Goal: Task Accomplishment & Management: Use online tool/utility

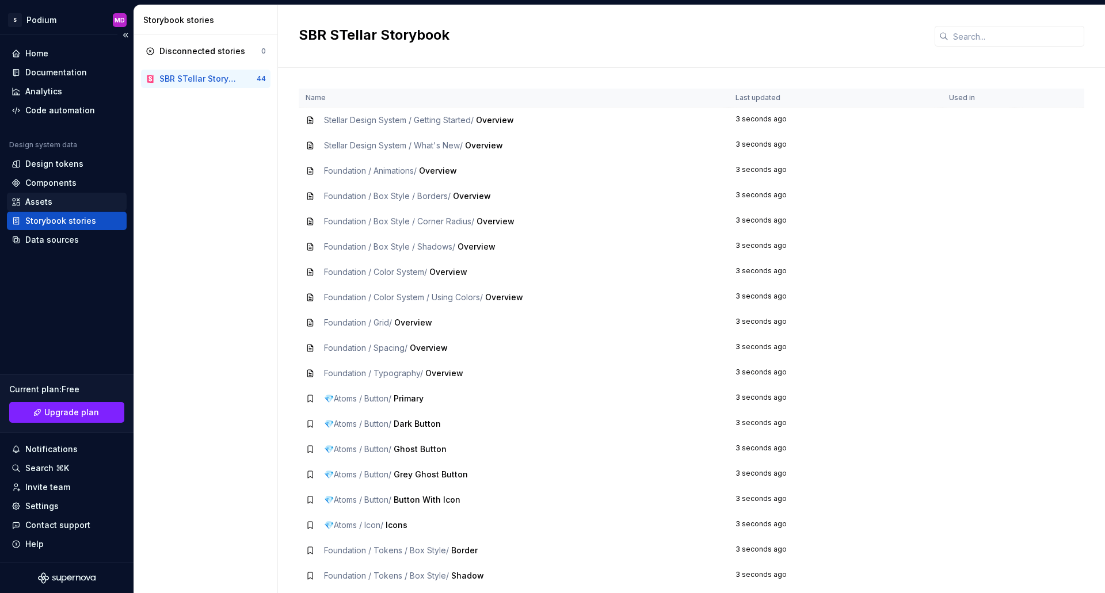
click at [34, 197] on div "Assets" at bounding box center [38, 202] width 27 height 12
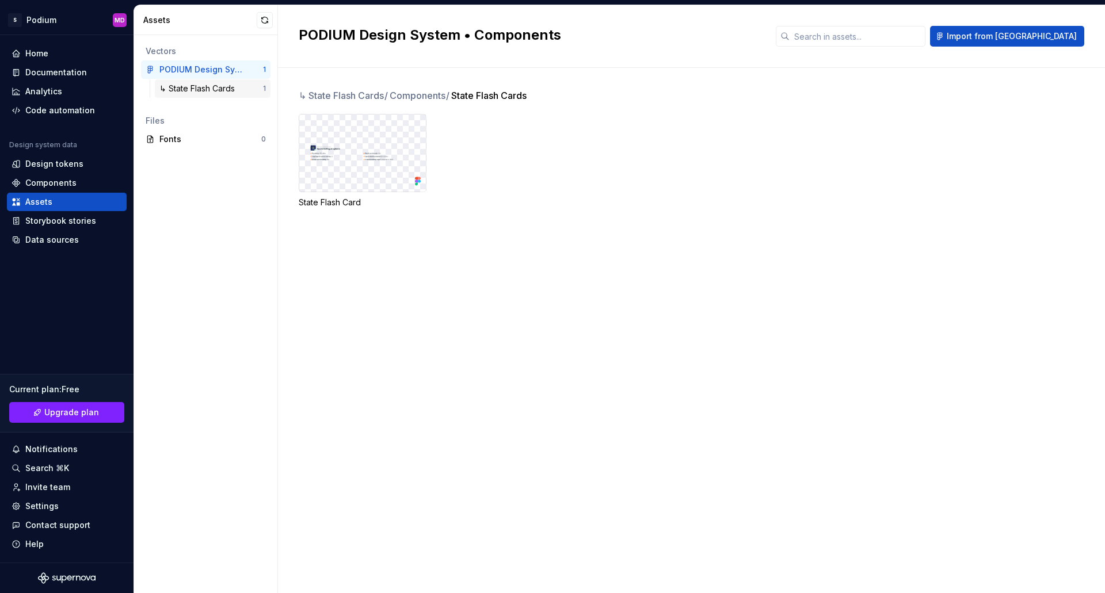
click at [192, 88] on div "↳ State Flash Cards" at bounding box center [199, 89] width 80 height 12
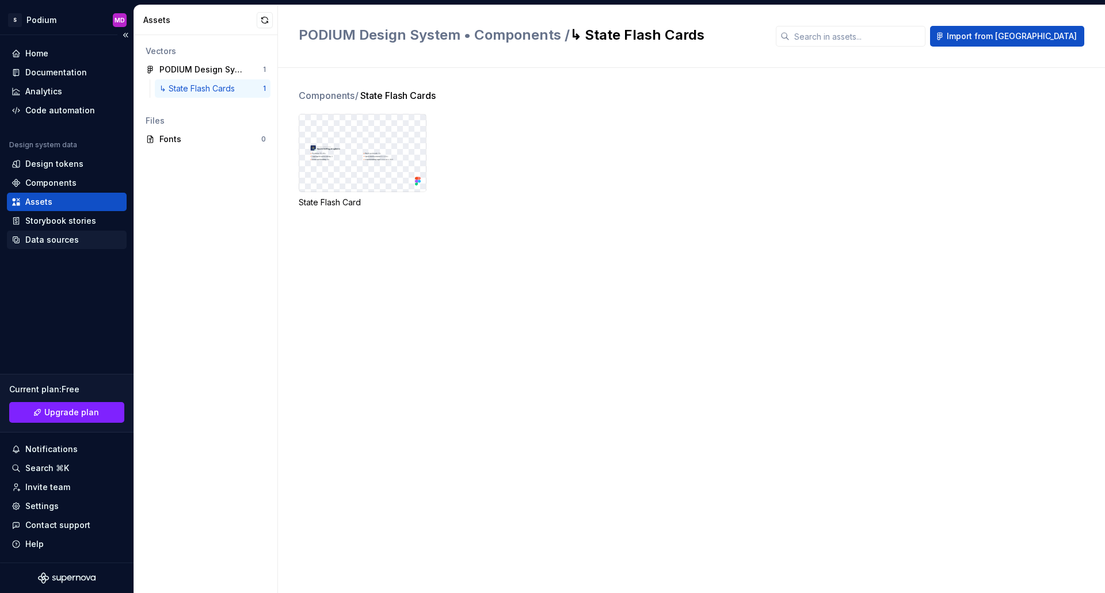
click at [49, 235] on div "Data sources" at bounding box center [52, 240] width 54 height 12
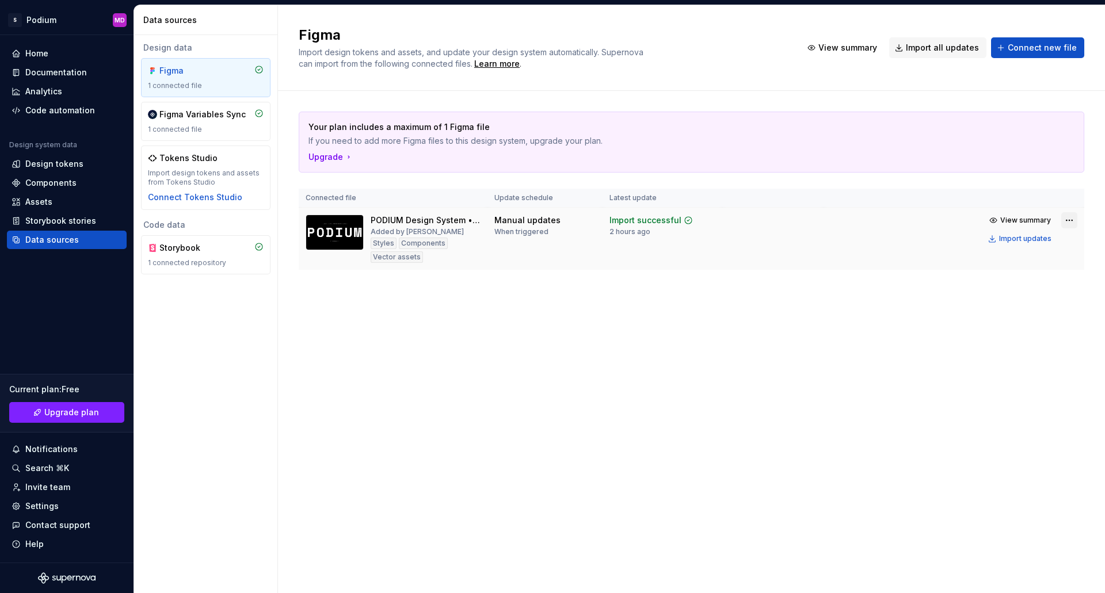
click at [1065, 216] on html "S Podium MD Home Documentation Analytics Code automation Design system data Des…" at bounding box center [552, 296] width 1105 height 593
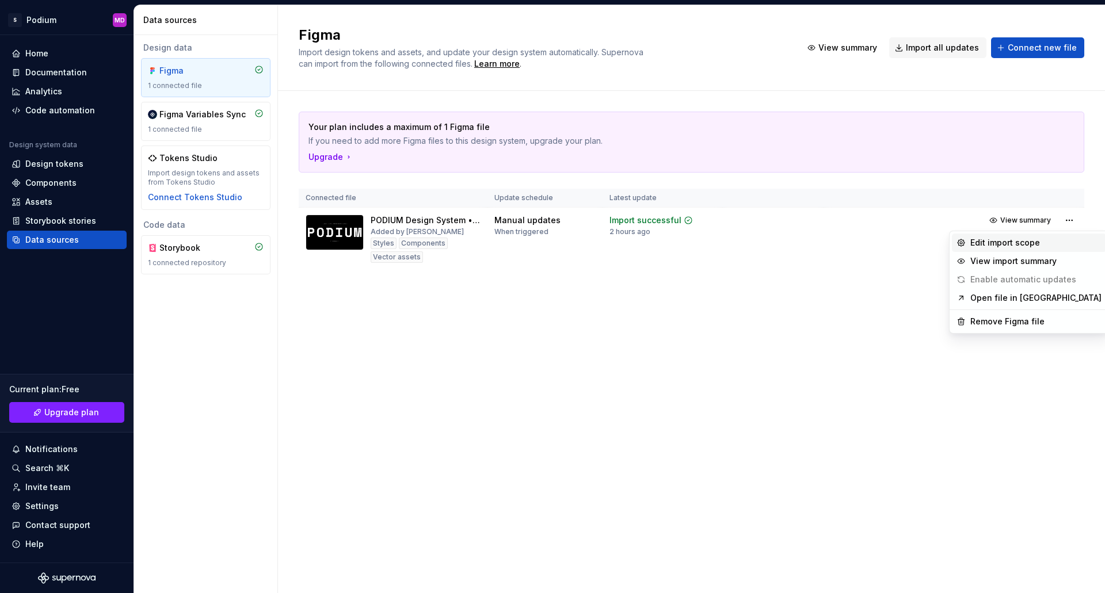
click at [1008, 244] on div "Edit import scope" at bounding box center [1035, 243] width 131 height 12
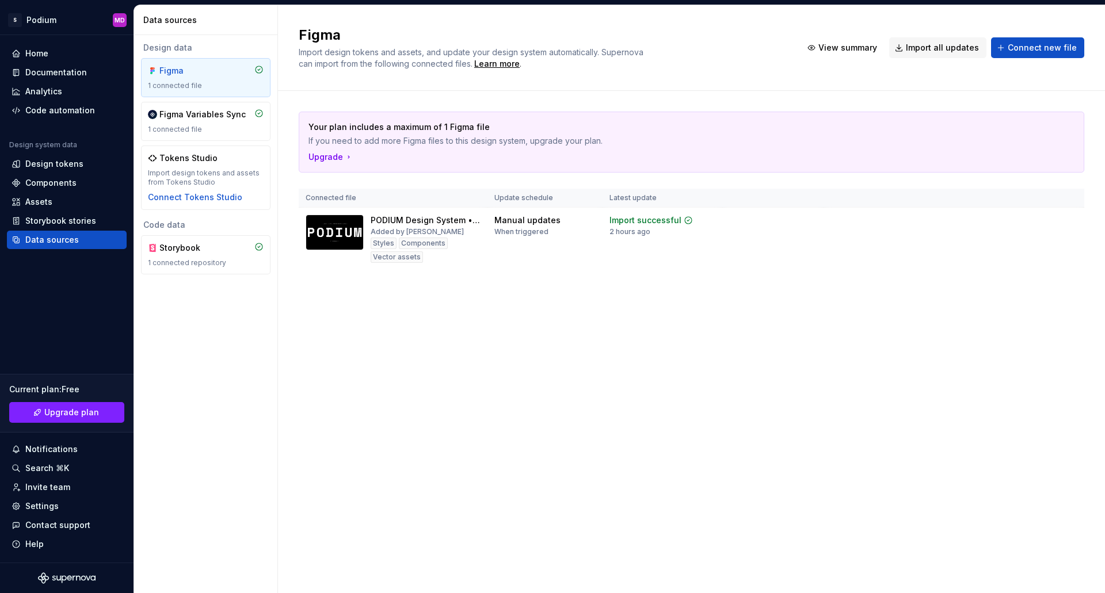
click at [623, 392] on div "Figma Import design tokens and assets, and update your design system automatica…" at bounding box center [691, 299] width 827 height 588
click at [1066, 220] on html "S Podium MD Home Documentation Analytics Code automation Design system data Des…" at bounding box center [552, 296] width 1105 height 593
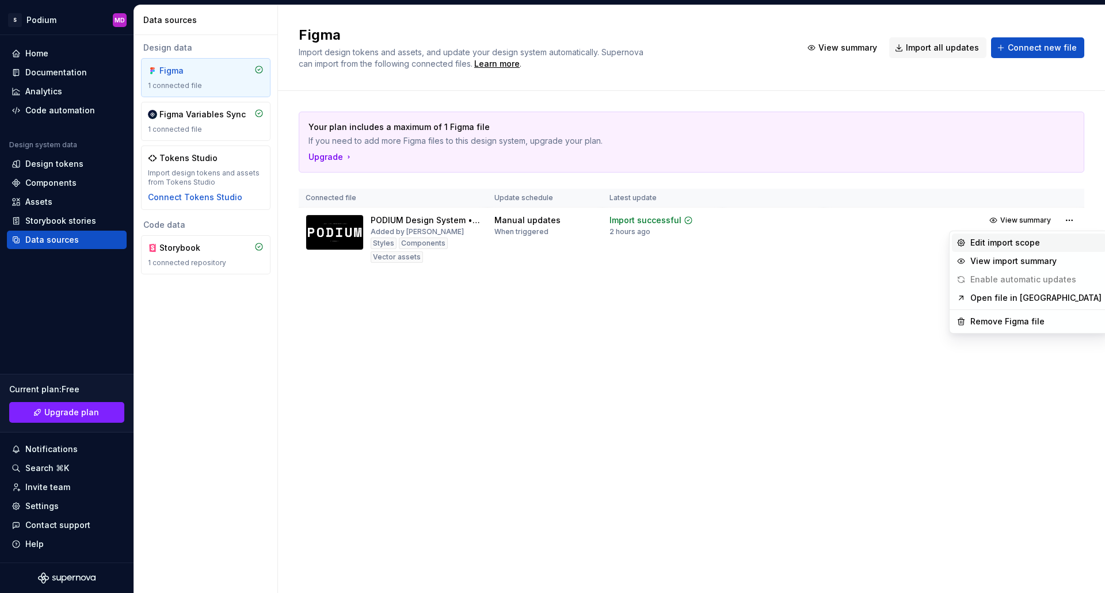
click at [1025, 239] on div "Edit import scope" at bounding box center [1035, 243] width 131 height 12
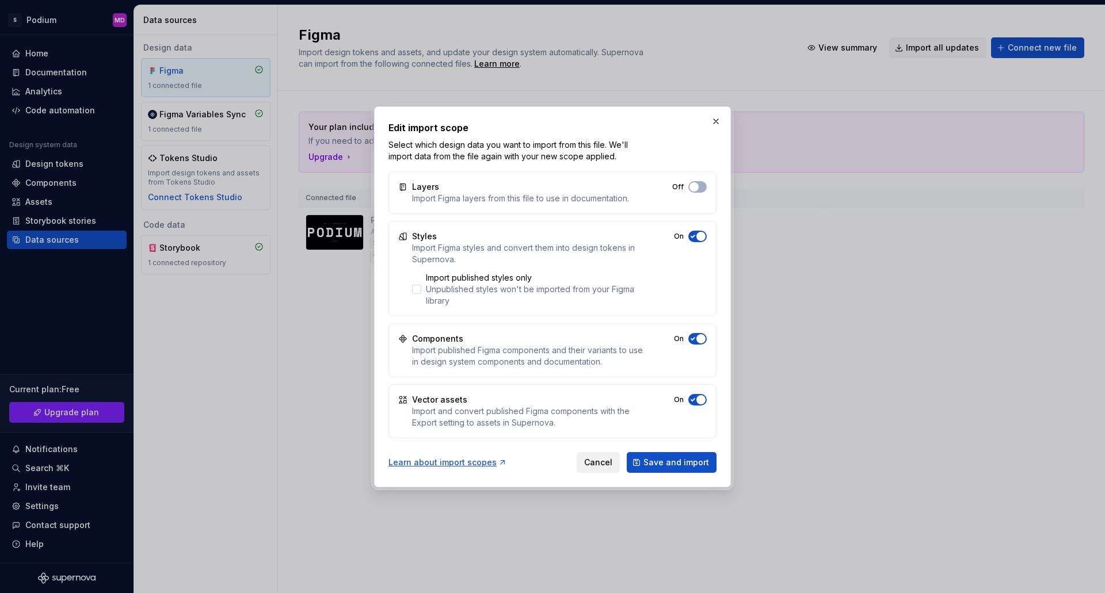
click at [600, 459] on span "Cancel" at bounding box center [598, 463] width 28 height 12
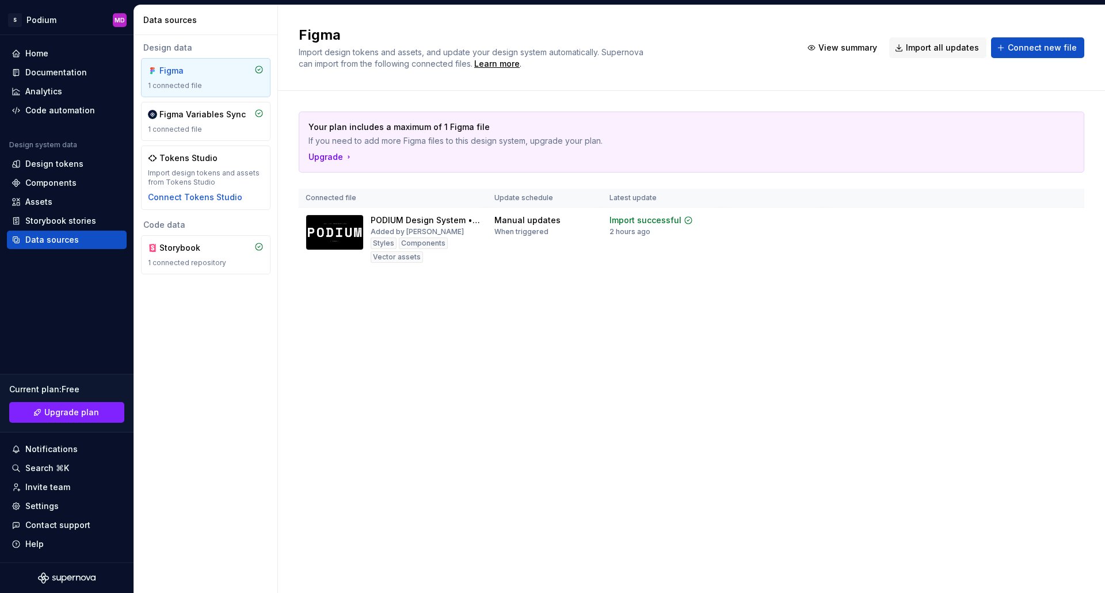
click at [600, 459] on div "Figma Import design tokens and assets, and update your design system automatica…" at bounding box center [691, 299] width 827 height 588
click at [330, 157] on div "Upgrade" at bounding box center [330, 157] width 45 height 12
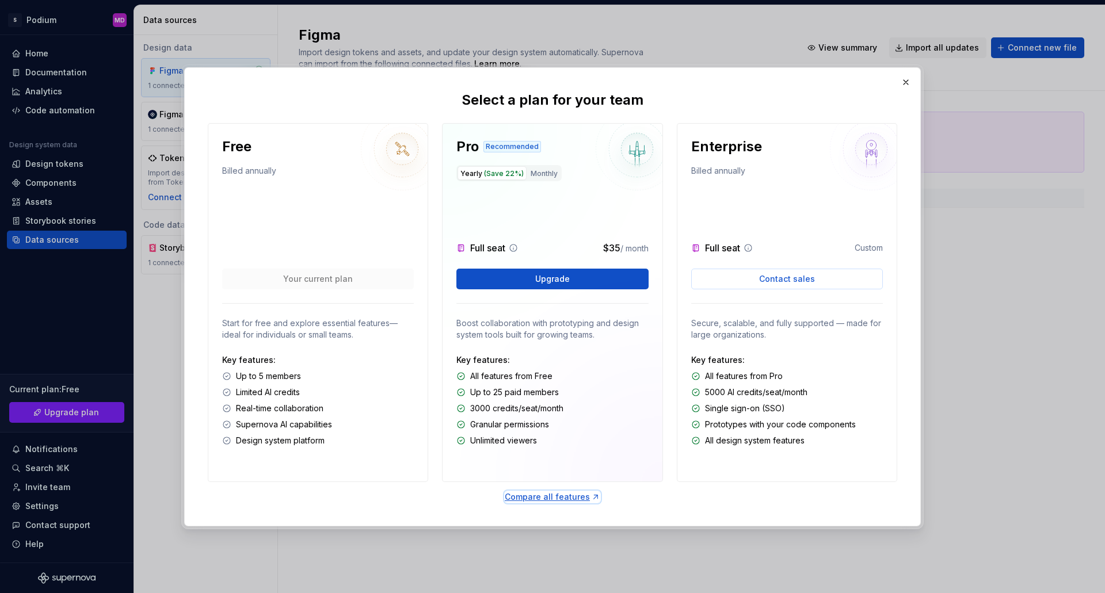
click at [556, 496] on div "Compare all features" at bounding box center [553, 497] width 96 height 12
click at [585, 283] on button "Upgrade" at bounding box center [552, 279] width 192 height 21
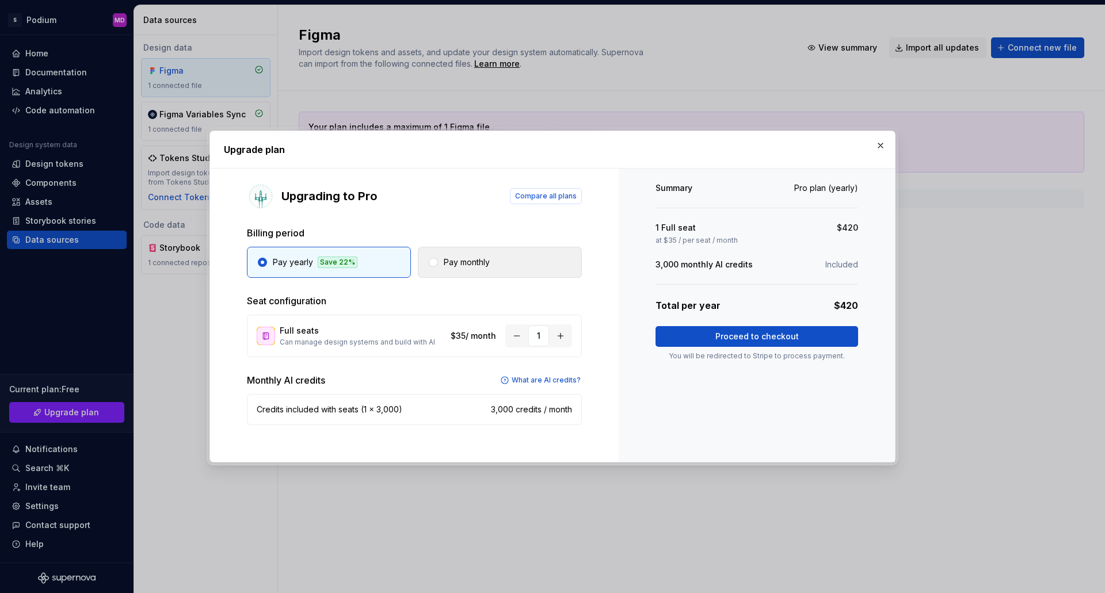
click at [475, 268] on button "Pay monthly" at bounding box center [500, 262] width 164 height 31
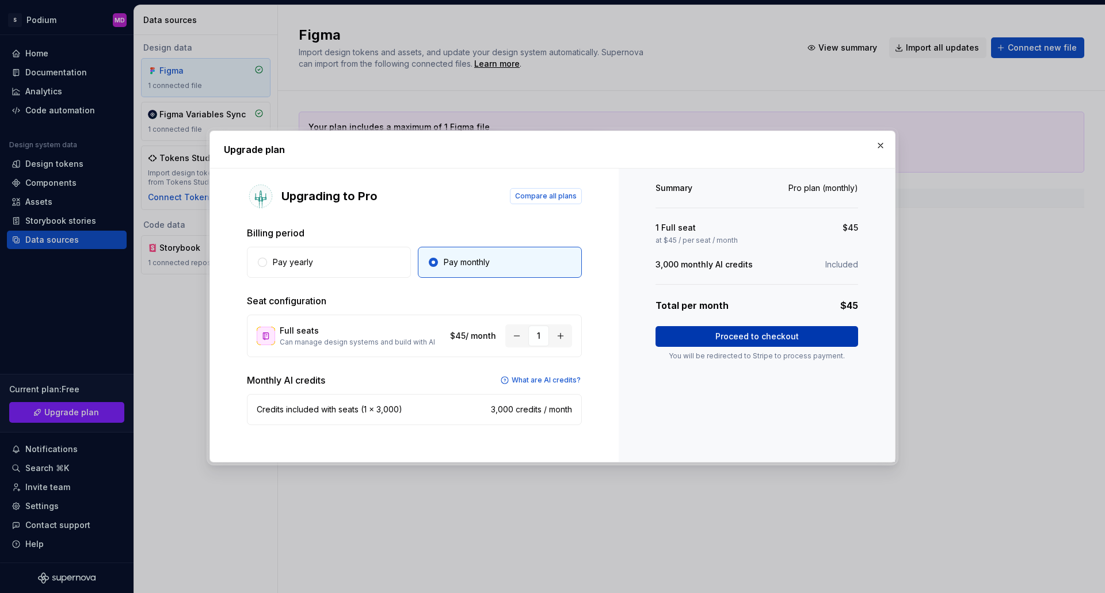
click at [797, 338] on button "Proceed to checkout" at bounding box center [756, 336] width 203 height 21
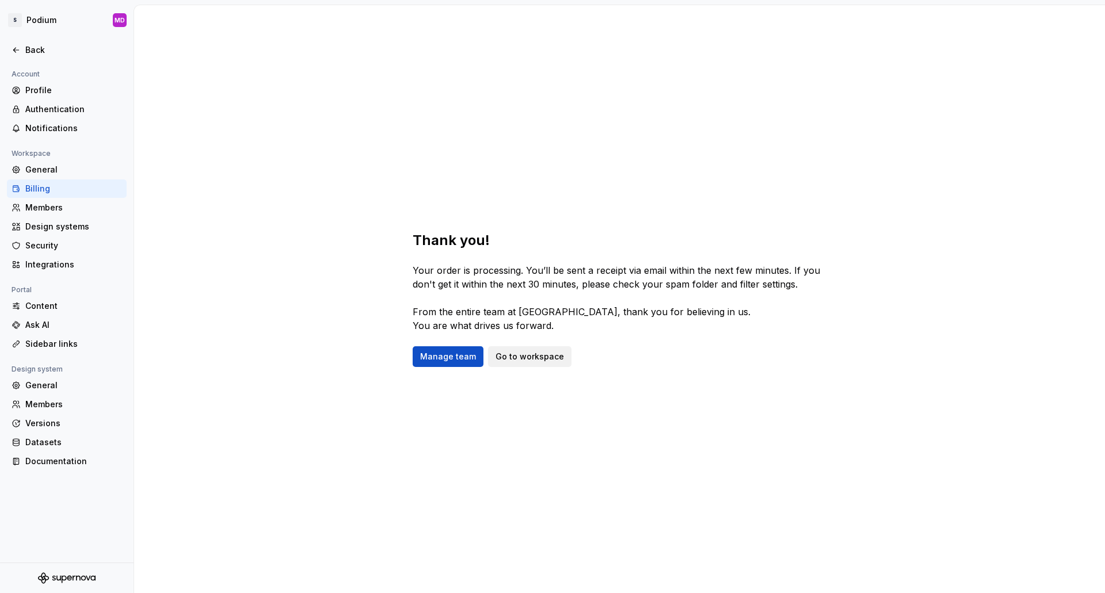
click at [529, 358] on span "Go to workspace" at bounding box center [529, 357] width 68 height 12
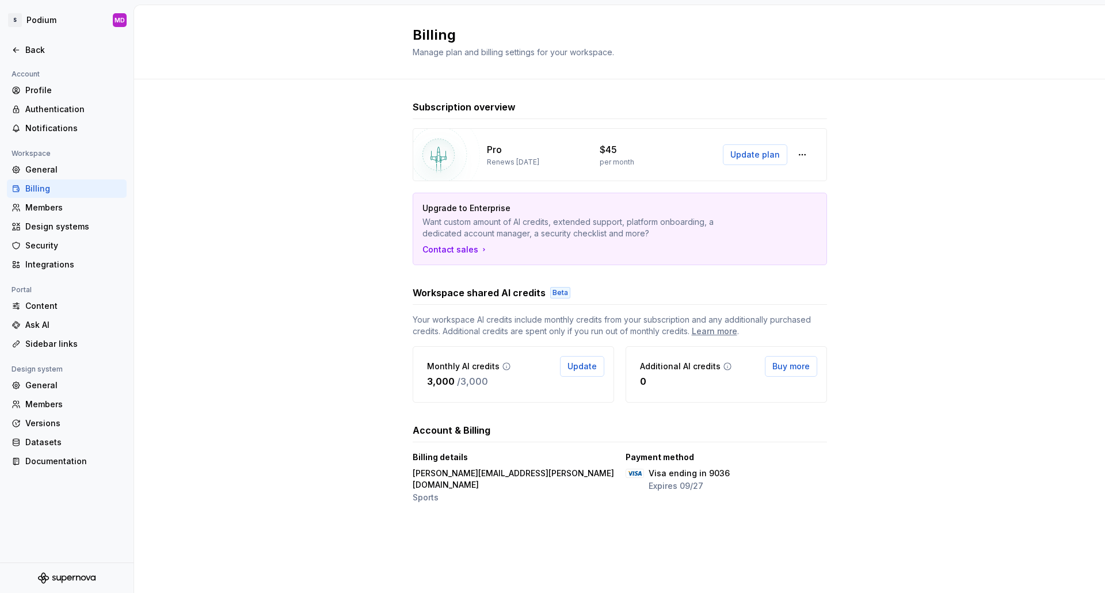
click at [996, 380] on div "Subscription overview Pro Renews [DATE] $45 per month Update plan Upgrade to En…" at bounding box center [619, 314] width 971 height 470
click at [47, 263] on div "Integrations" at bounding box center [73, 265] width 97 height 12
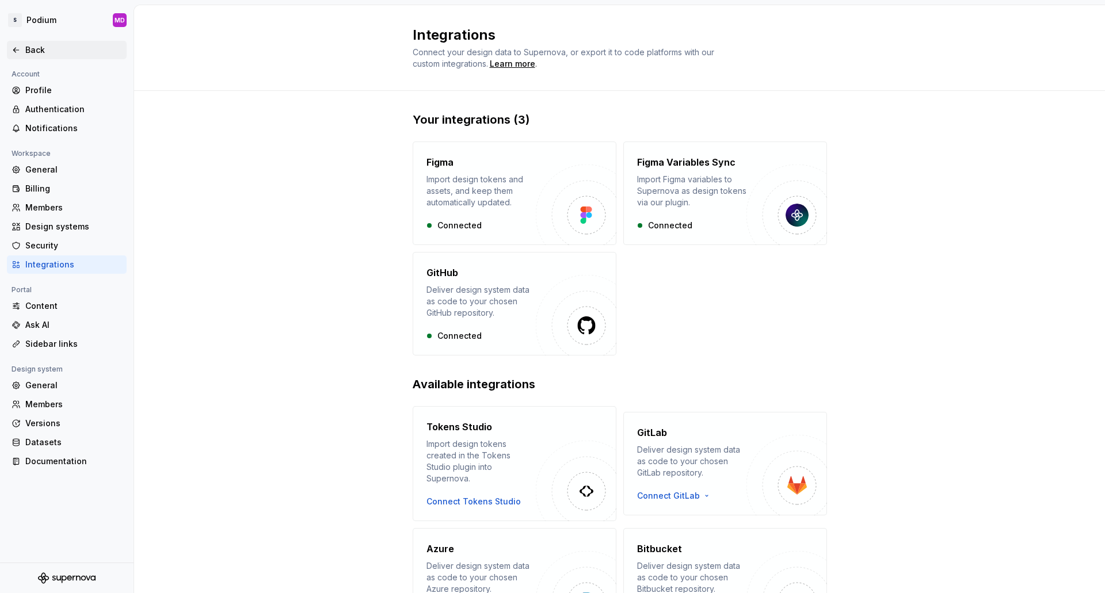
click at [35, 44] on div "Back" at bounding box center [73, 50] width 97 height 12
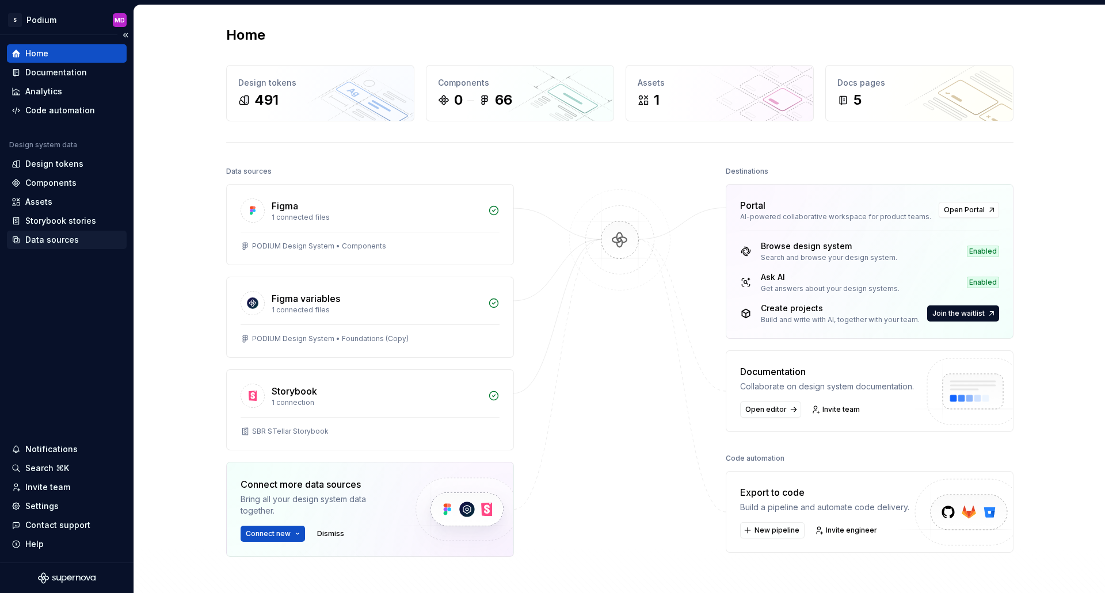
click at [39, 242] on div "Data sources" at bounding box center [52, 240] width 54 height 12
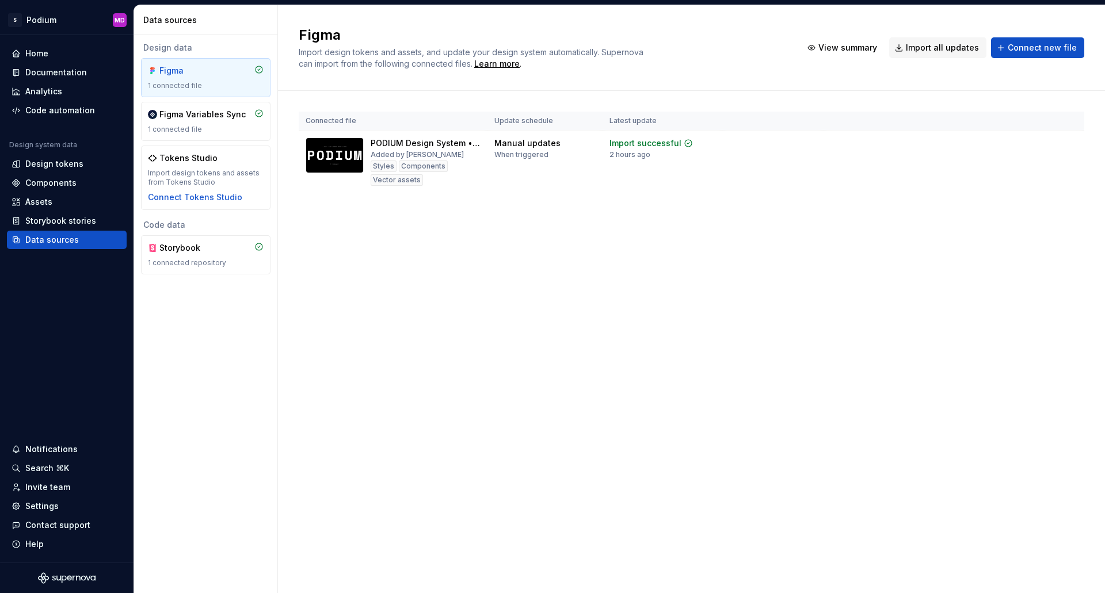
click at [703, 308] on div "Figma Import design tokens and assets, and update your design system automatica…" at bounding box center [691, 299] width 827 height 588
click at [1073, 47] on span "Connect new file" at bounding box center [1042, 48] width 69 height 12
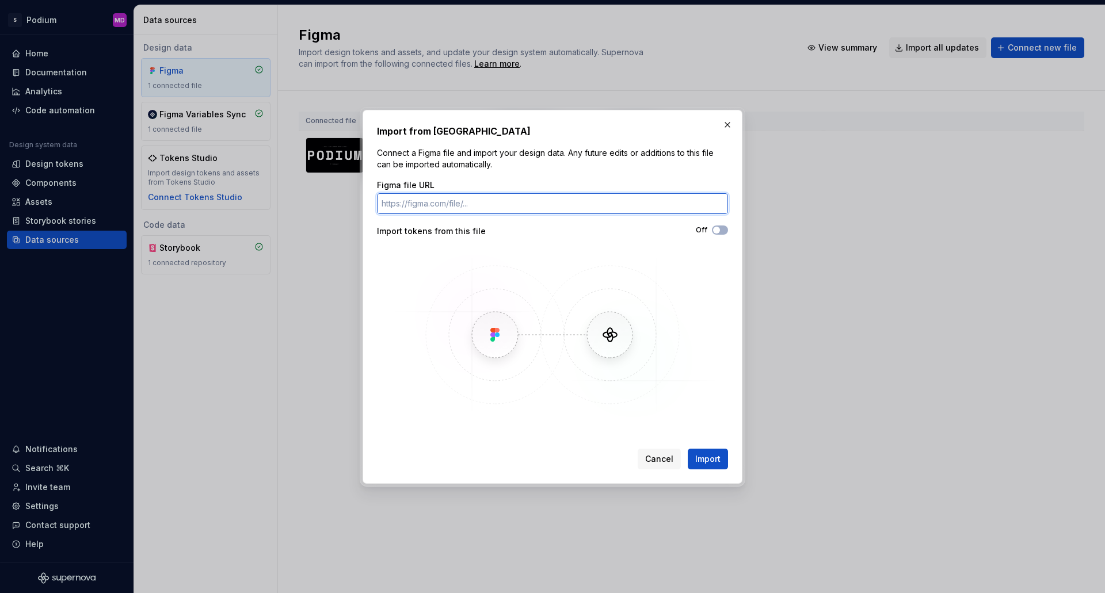
click at [426, 204] on input "Figma file URL" at bounding box center [552, 203] width 351 height 21
paste input "[URL][DOMAIN_NAME]"
click at [552, 204] on input "[URL][DOMAIN_NAME]" at bounding box center [552, 203] width 351 height 21
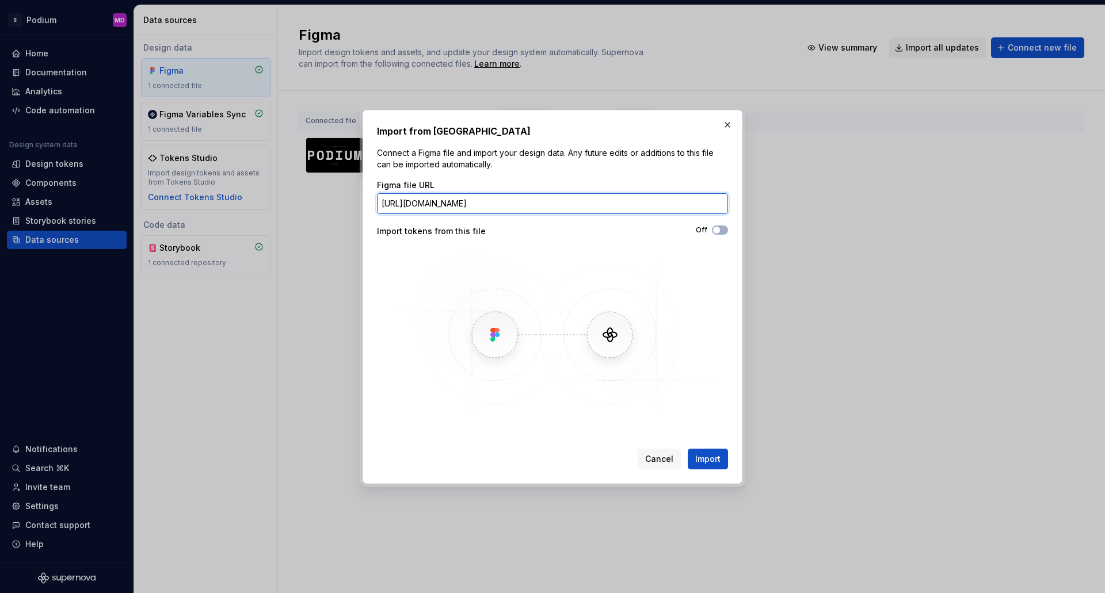
click at [721, 208] on input "[URL][DOMAIN_NAME]" at bounding box center [552, 203] width 351 height 21
click at [726, 208] on input "[URL][DOMAIN_NAME]" at bounding box center [552, 203] width 351 height 21
type input "[URL][DOMAIN_NAME]"
click at [712, 459] on span "Import" at bounding box center [707, 459] width 25 height 12
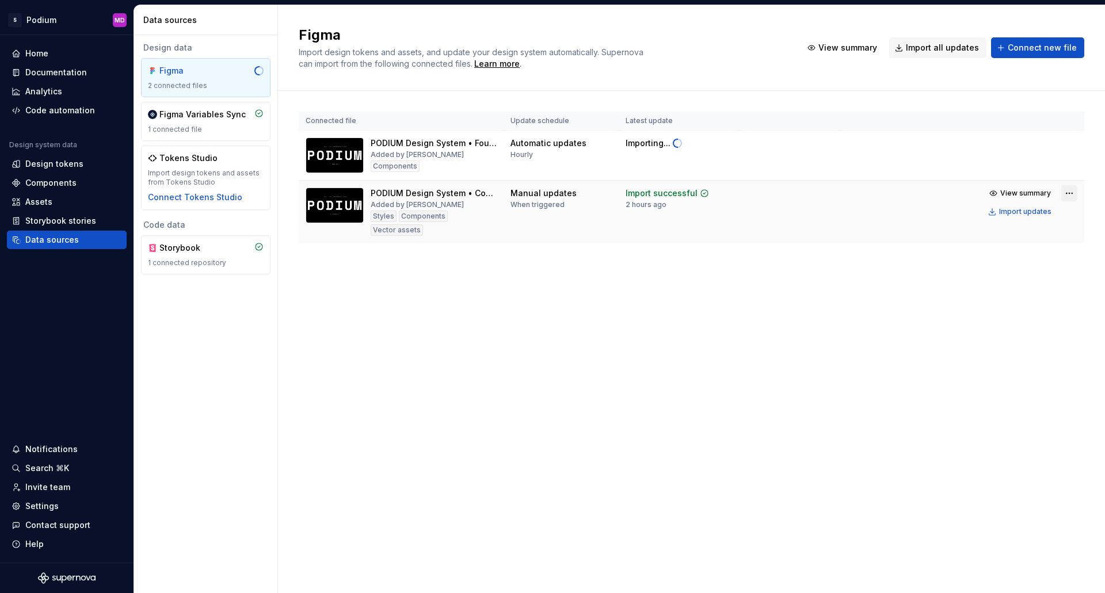
click at [1067, 190] on html "S Podium MD Home Documentation Analytics Code automation Design system data Des…" at bounding box center [552, 296] width 1105 height 593
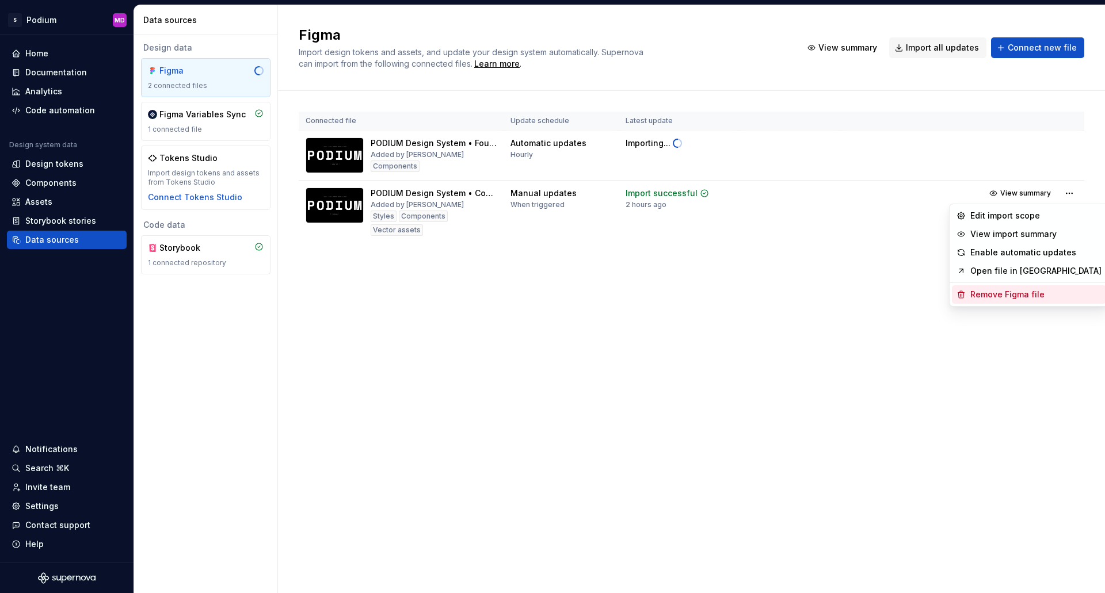
click at [1017, 298] on div "Remove Figma file" at bounding box center [1035, 295] width 131 height 12
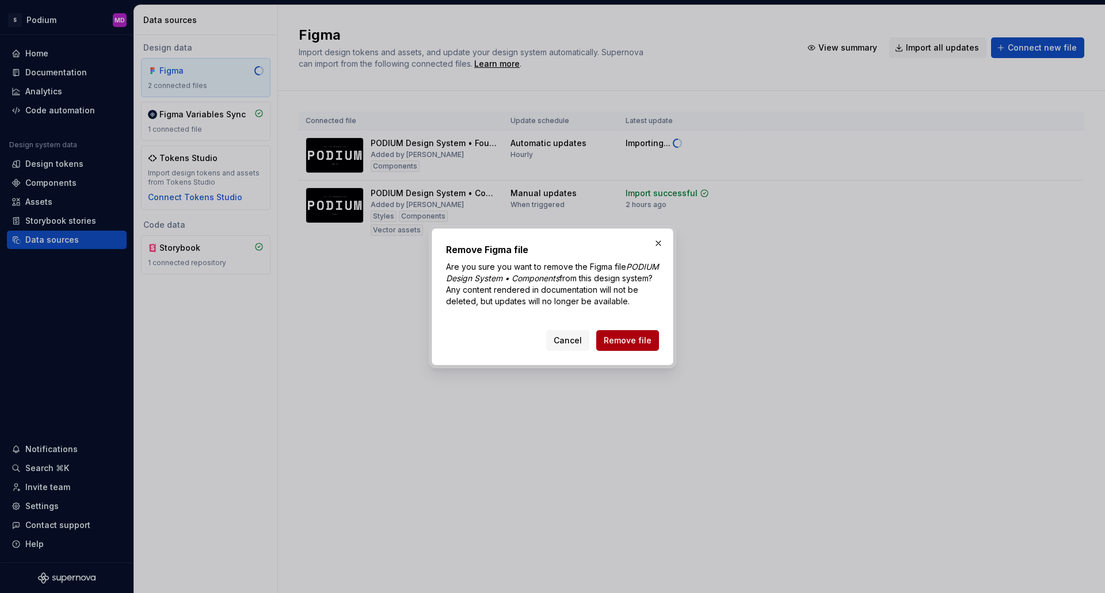
click at [647, 346] on span "Remove file" at bounding box center [628, 341] width 48 height 12
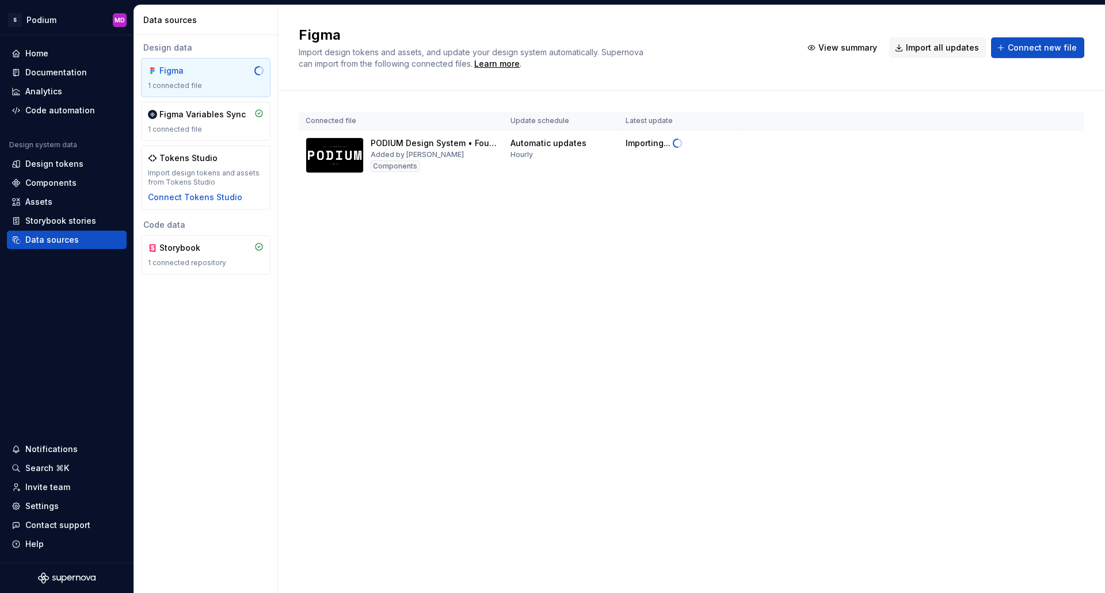
click at [533, 346] on div "Figma Import design tokens and assets, and update your design system automatica…" at bounding box center [691, 299] width 827 height 588
click at [689, 410] on div "Figma Import design tokens and assets, and update your design system automatica…" at bounding box center [691, 299] width 827 height 588
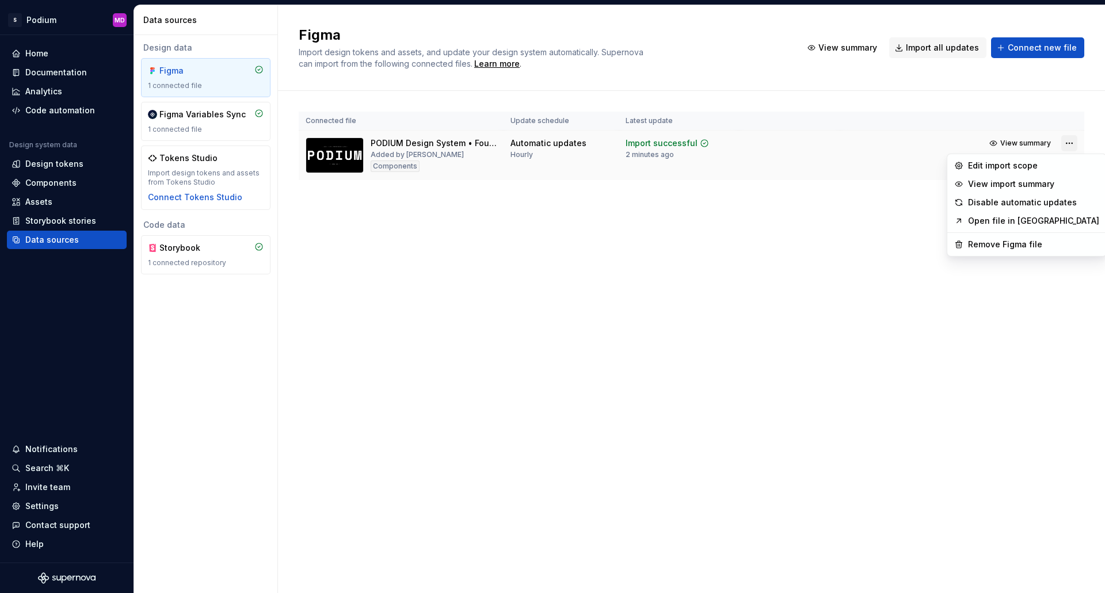
click at [1066, 144] on html "S Podium MD Home Documentation Analytics Code automation Design system data Des…" at bounding box center [552, 296] width 1105 height 593
click at [1024, 165] on div "Edit import scope" at bounding box center [1033, 166] width 131 height 12
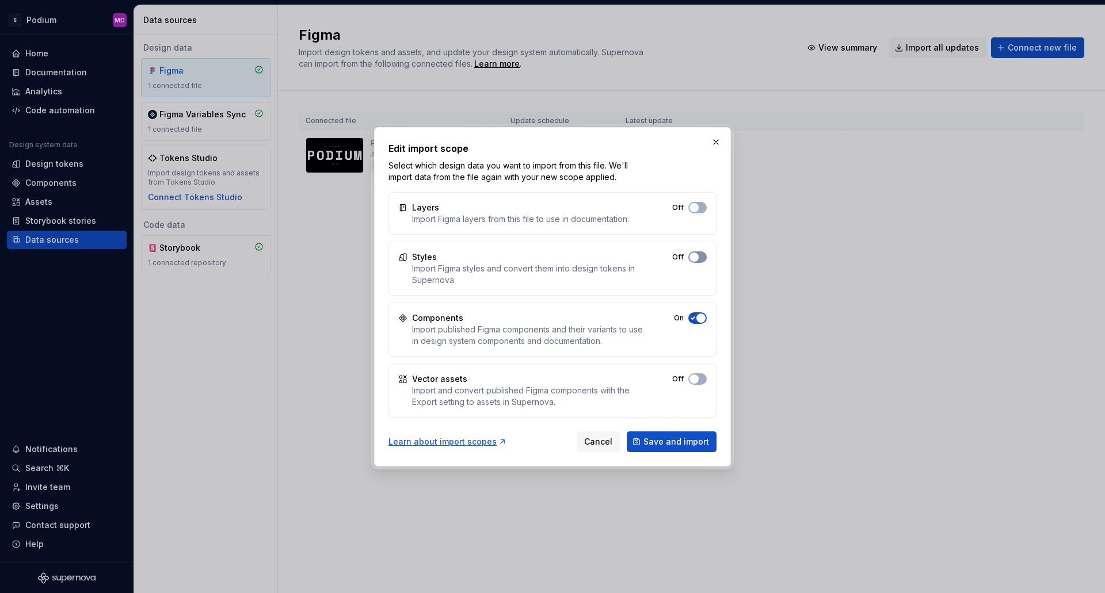
click at [701, 258] on button "Off" at bounding box center [697, 257] width 18 height 12
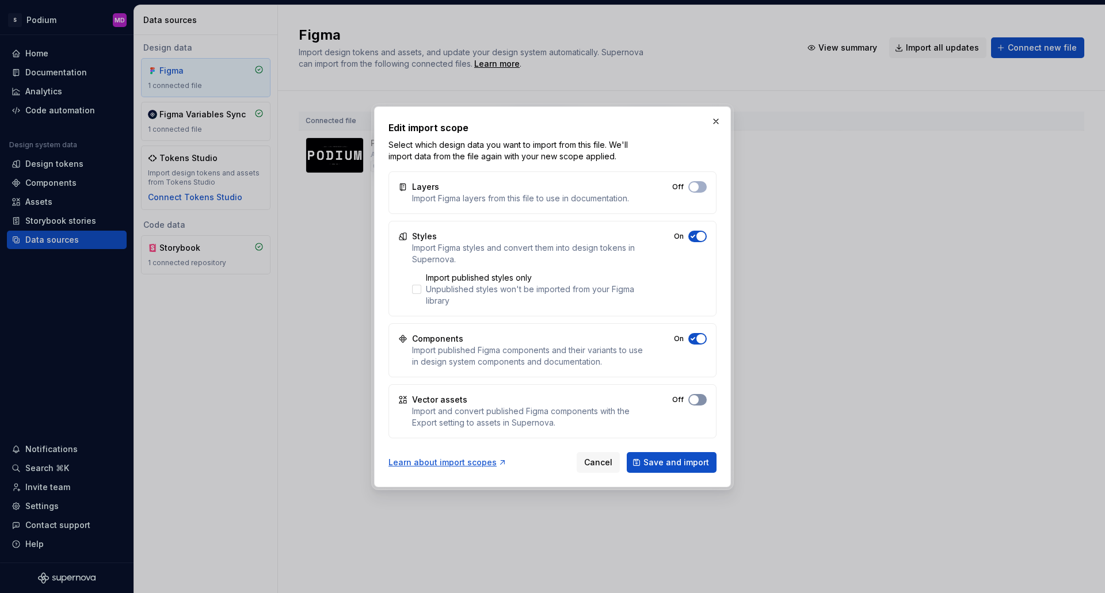
click at [696, 399] on span "button" at bounding box center [693, 399] width 9 height 9
click at [611, 469] on button "Cancel" at bounding box center [598, 462] width 43 height 21
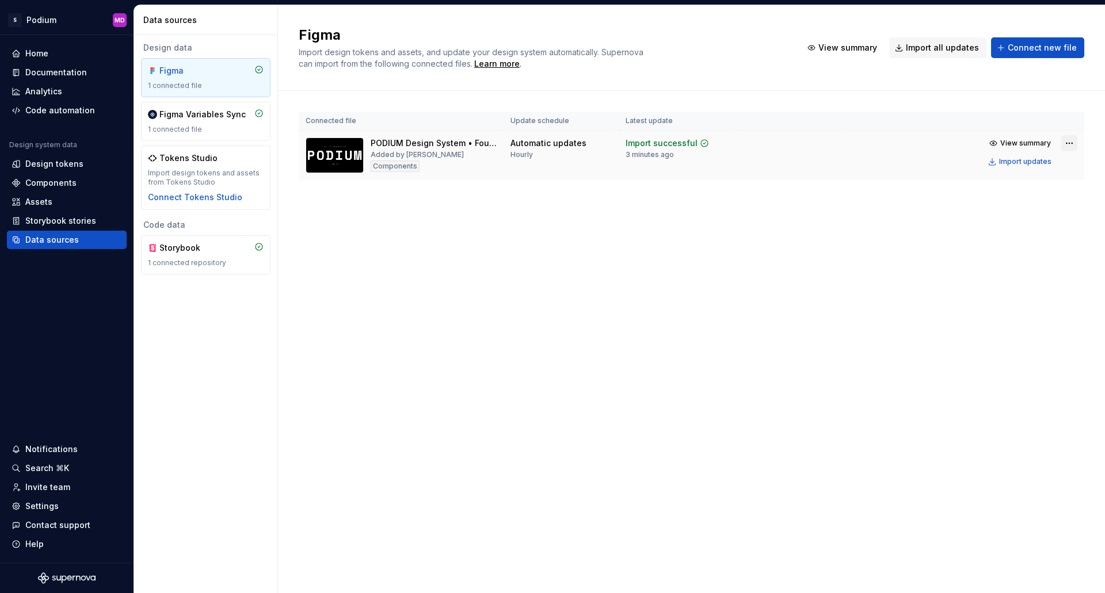
click at [1074, 140] on html "S Podium MD Home Documentation Analytics Code automation Design system data Des…" at bounding box center [552, 296] width 1105 height 593
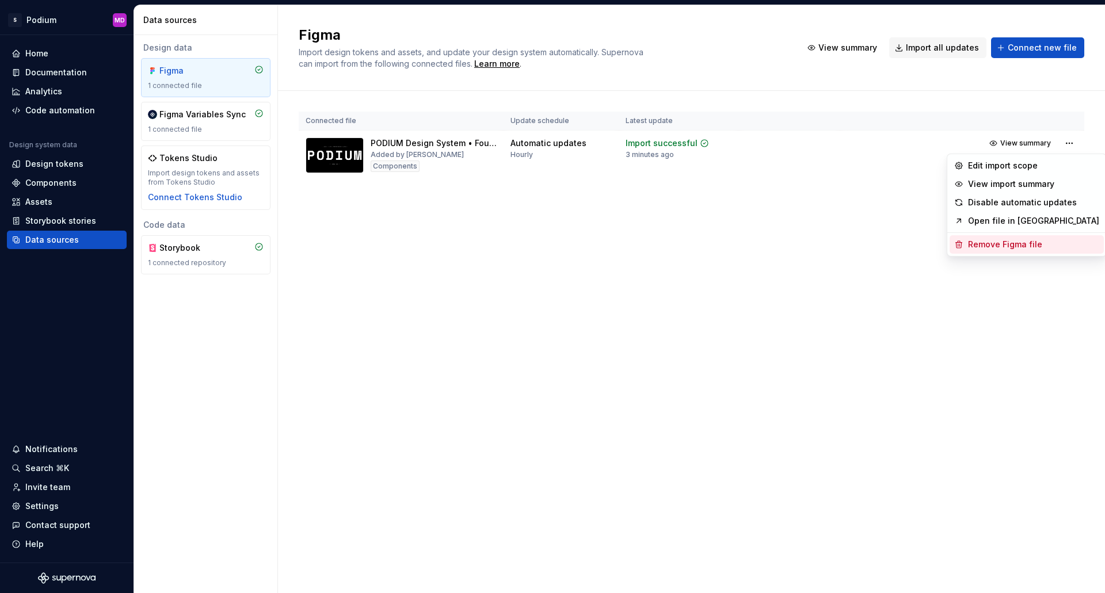
click at [1006, 244] on div "Remove Figma file" at bounding box center [1033, 245] width 131 height 12
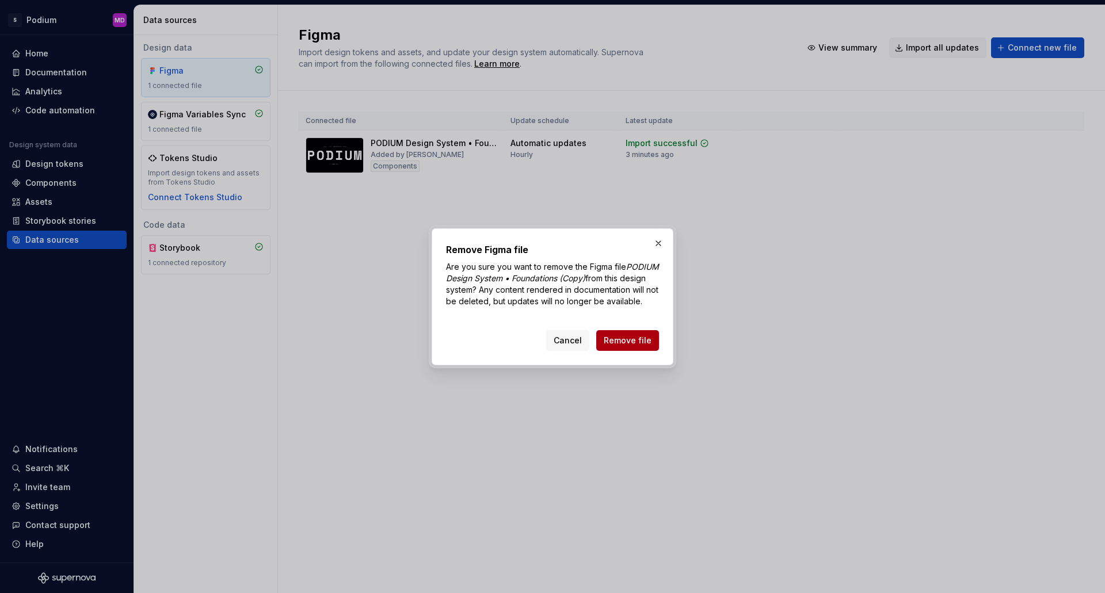
click at [635, 343] on span "Remove file" at bounding box center [628, 341] width 48 height 12
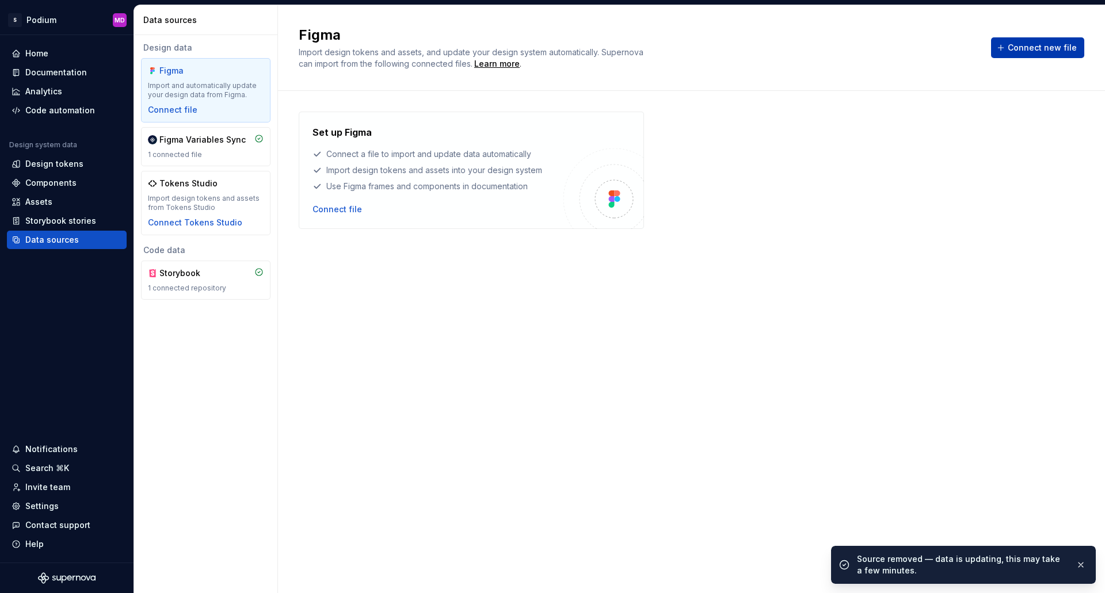
click at [1022, 47] on span "Connect new file" at bounding box center [1042, 48] width 69 height 12
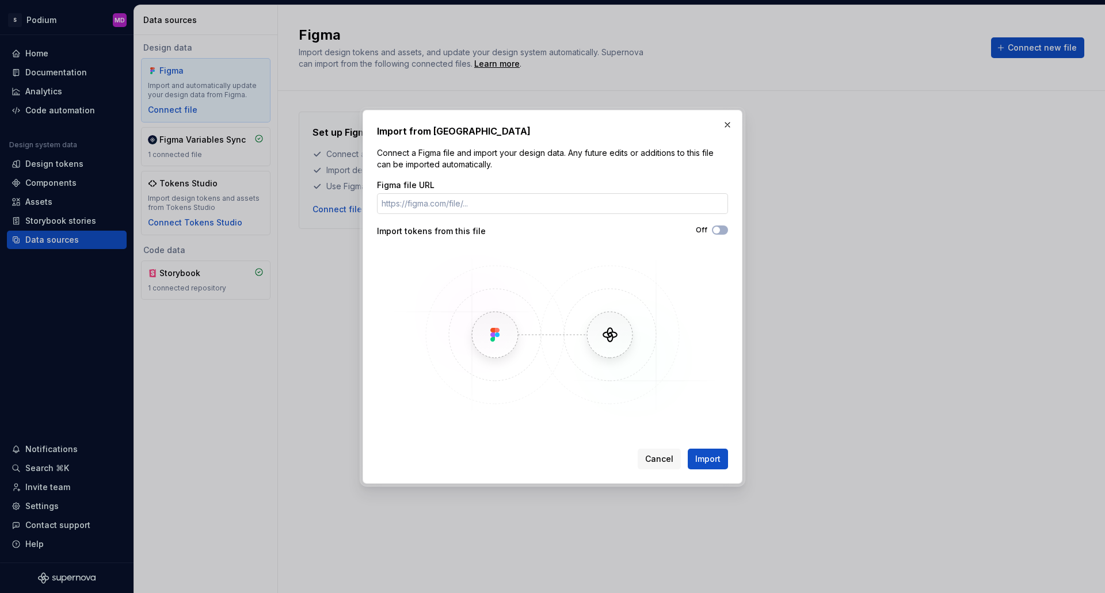
type input "[URL][DOMAIN_NAME]"
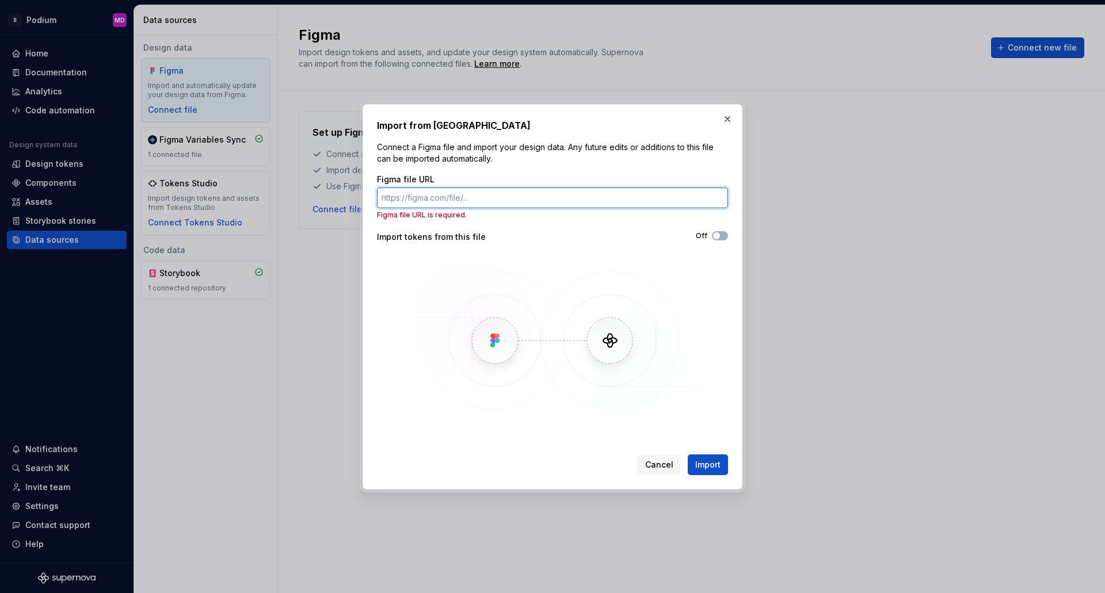
paste input "[URL][DOMAIN_NAME]"
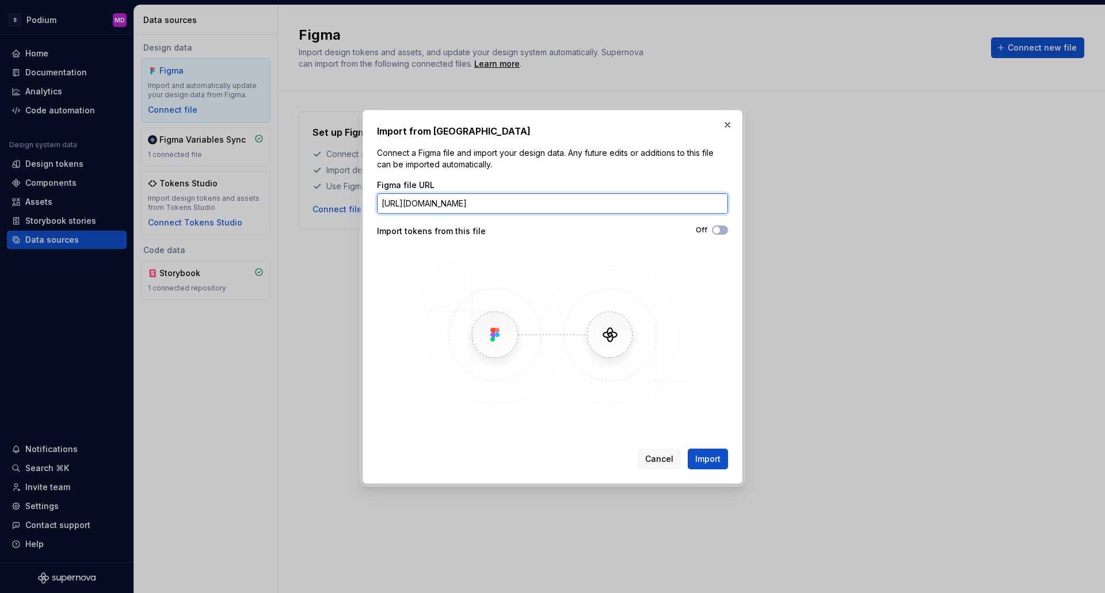
scroll to position [0, 295]
click at [550, 200] on input "[URL][DOMAIN_NAME]" at bounding box center [552, 203] width 351 height 21
type input "[URL][DOMAIN_NAME]"
click at [719, 230] on span "button" at bounding box center [716, 230] width 7 height 7
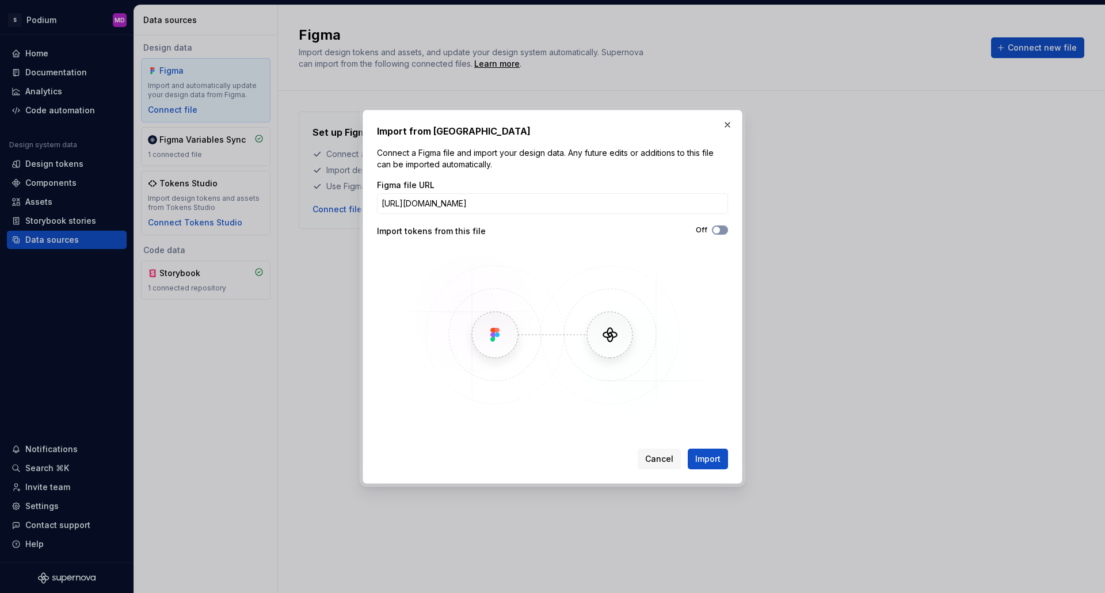
scroll to position [0, 0]
click at [718, 231] on icon "button" at bounding box center [716, 230] width 9 height 7
click at [699, 450] on button "Import" at bounding box center [708, 459] width 40 height 21
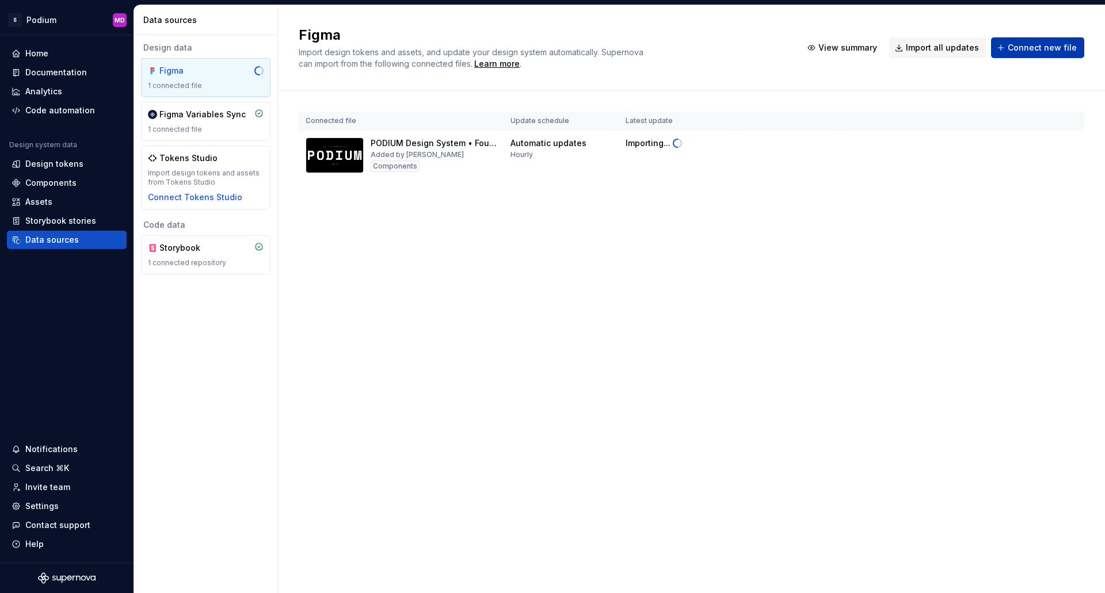
click at [1051, 45] on span "Connect new file" at bounding box center [1042, 48] width 69 height 12
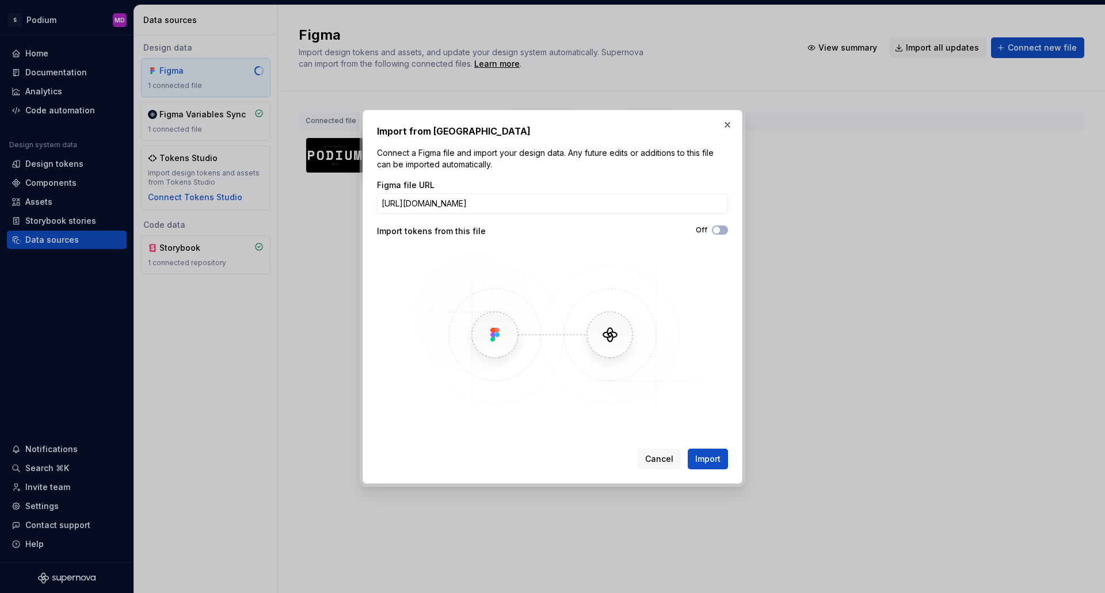
scroll to position [0, 200]
click at [620, 203] on input "[URL][DOMAIN_NAME]" at bounding box center [552, 203] width 351 height 21
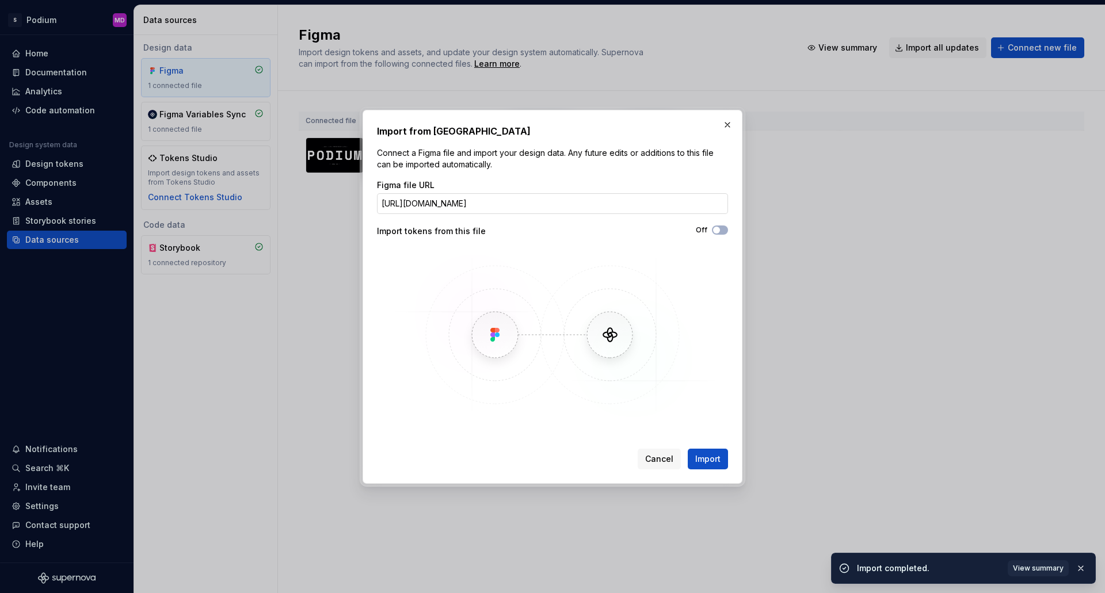
scroll to position [0, 94]
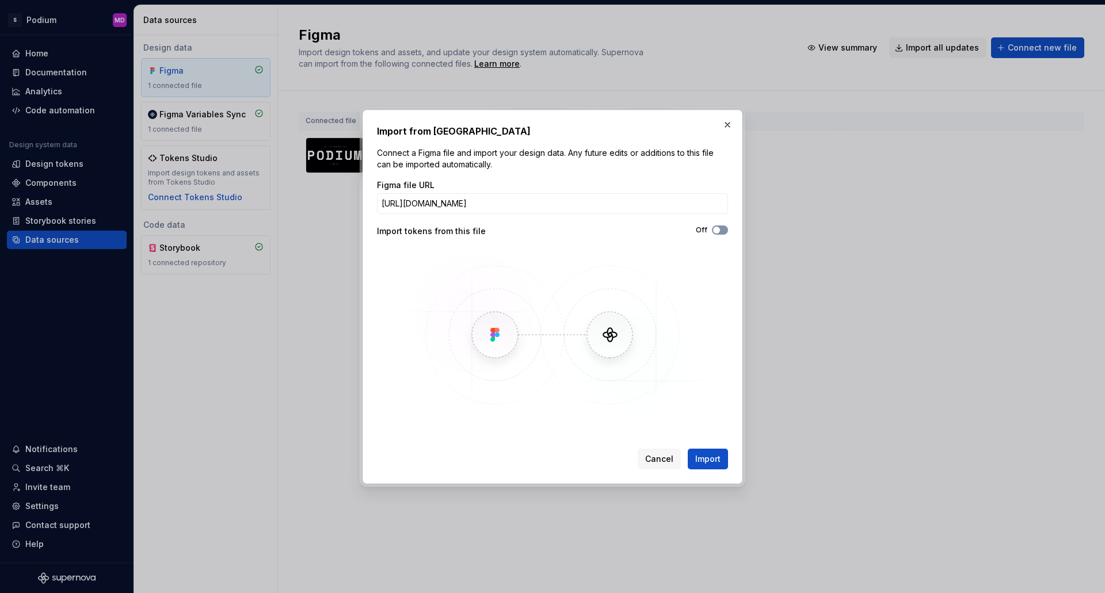
type input "[URL][DOMAIN_NAME]"
click at [722, 231] on button "Off" at bounding box center [720, 230] width 16 height 9
click at [722, 231] on span "button" at bounding box center [723, 230] width 7 height 7
click at [699, 464] on span "Import" at bounding box center [707, 459] width 25 height 12
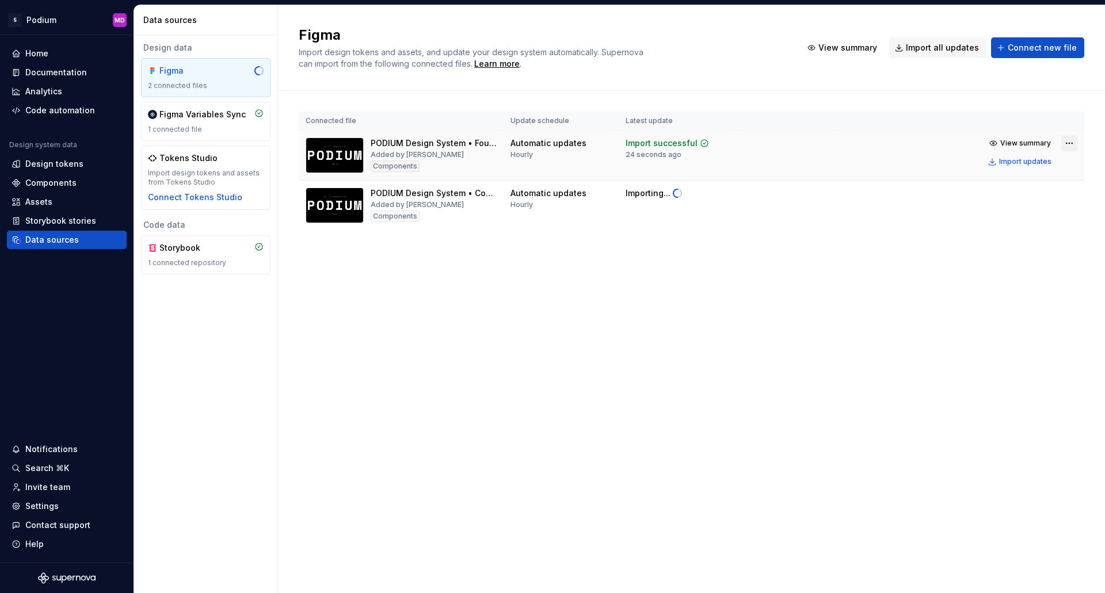
click at [1067, 143] on html "S Podium MD Home Documentation Analytics Code automation Design system data Des…" at bounding box center [552, 296] width 1105 height 593
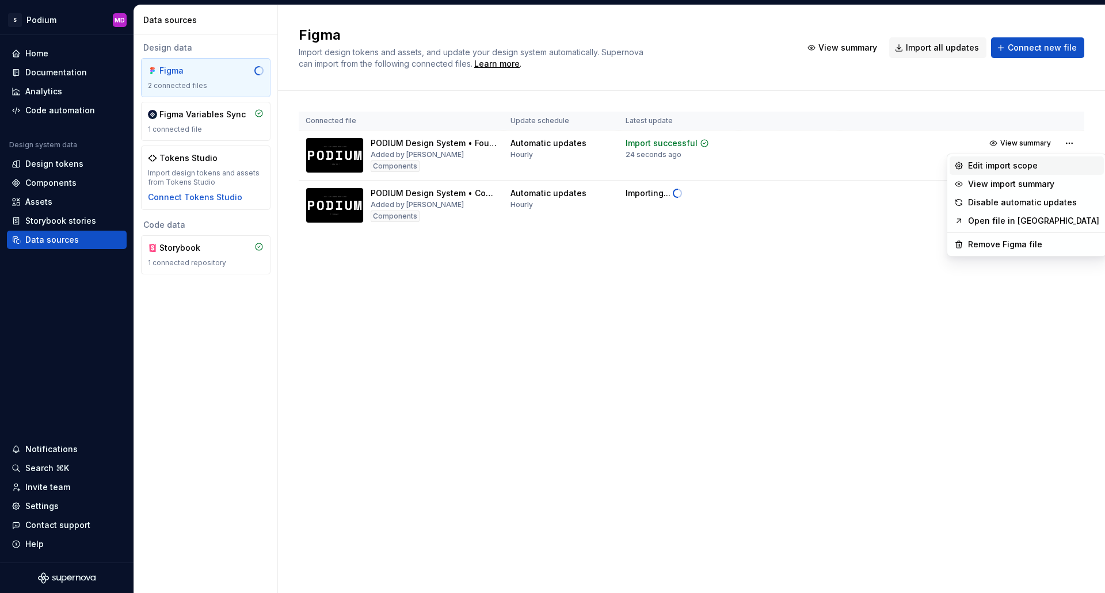
click at [1021, 163] on div "Edit import scope" at bounding box center [1033, 166] width 131 height 12
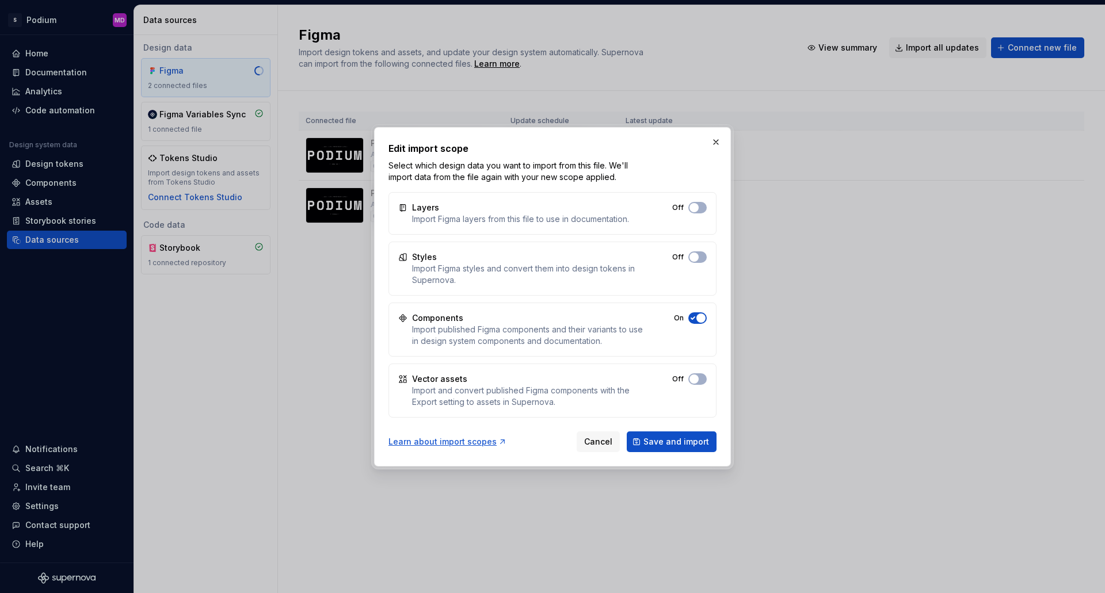
click at [709, 258] on div "Styles Import Figma styles and convert them into design tokens in Supernova. Off" at bounding box center [552, 269] width 328 height 54
click at [700, 258] on button "Off" at bounding box center [697, 257] width 18 height 12
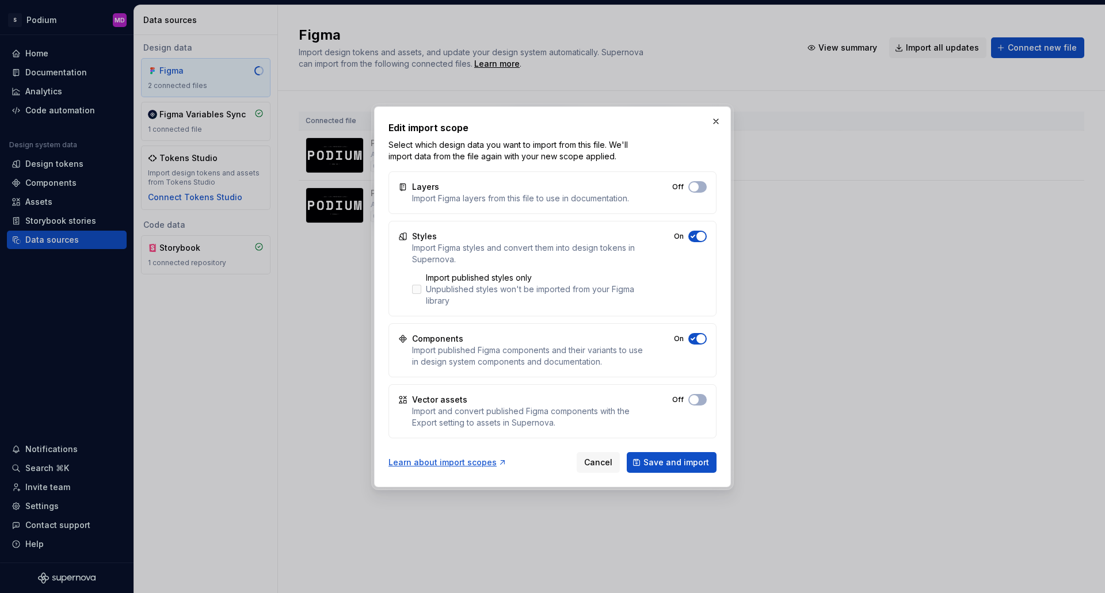
click at [424, 283] on label "Import published styles only Unpublished styles won't be imported from your Fig…" at bounding box center [528, 289] width 232 height 35
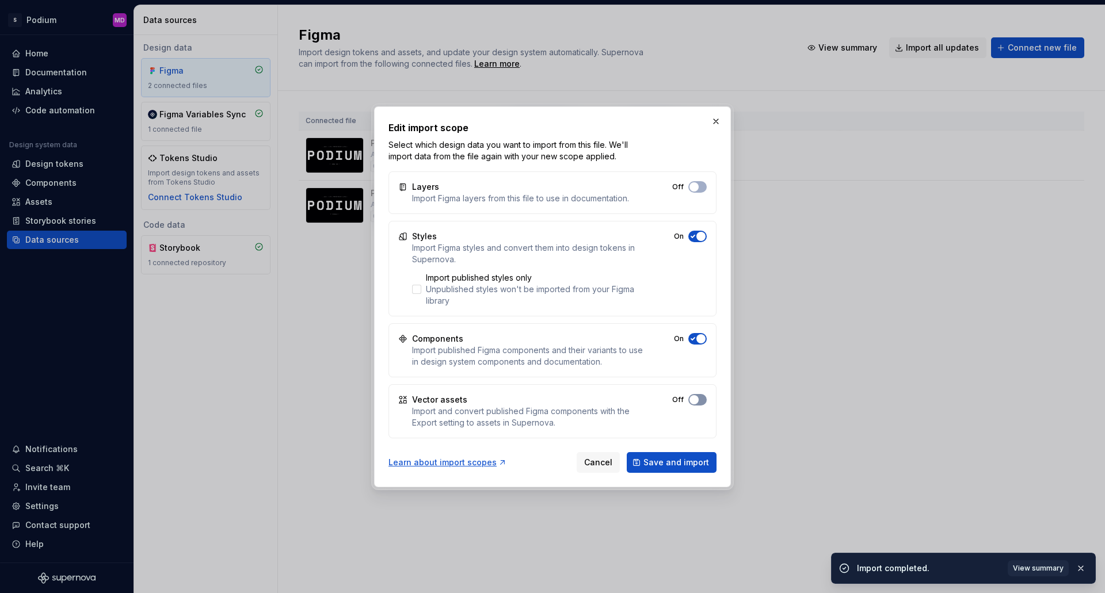
click at [698, 400] on span "button" at bounding box center [693, 399] width 9 height 9
click at [682, 464] on span "Save and import" at bounding box center [676, 463] width 66 height 12
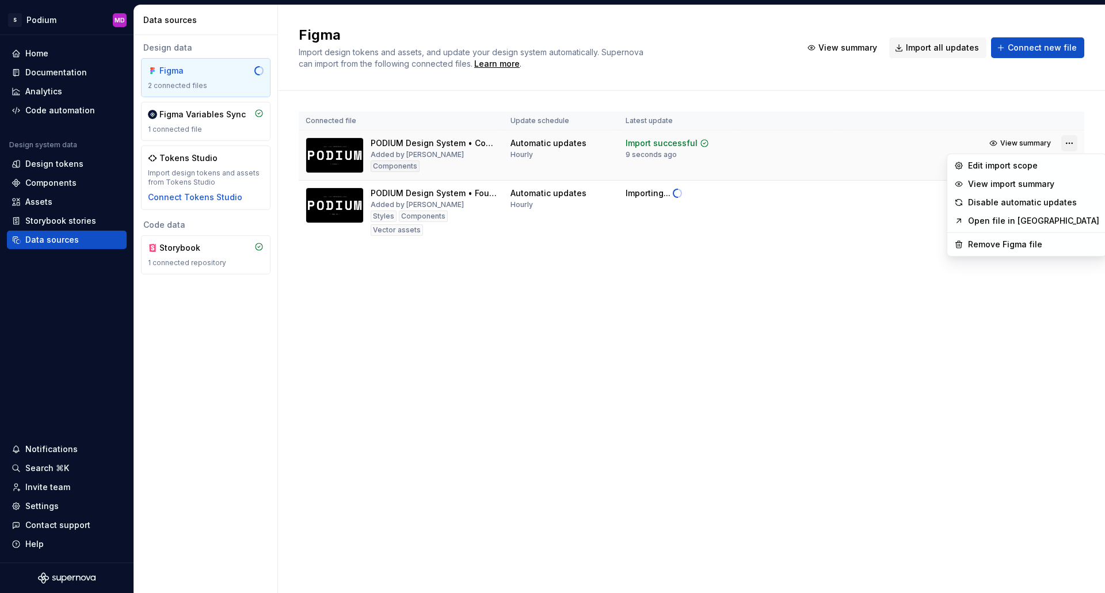
click at [1069, 138] on html "S Podium MD Home Documentation Analytics Code automation Design system data Des…" at bounding box center [552, 296] width 1105 height 593
click at [1025, 164] on div "Edit import scope" at bounding box center [1033, 166] width 131 height 12
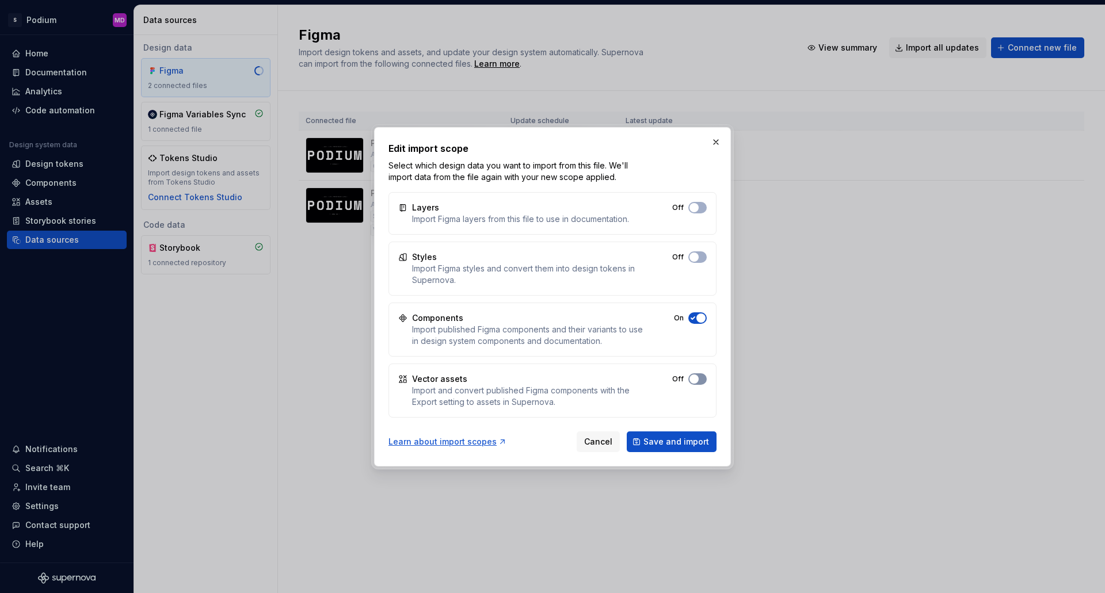
click at [704, 378] on button "Off" at bounding box center [697, 379] width 18 height 12
click at [701, 201] on div "Layers Import Figma layers from this file to use in documentation. Off" at bounding box center [552, 213] width 328 height 43
click at [696, 206] on span "button" at bounding box center [693, 207] width 9 height 9
click at [677, 449] on button "Save and import" at bounding box center [672, 442] width 90 height 21
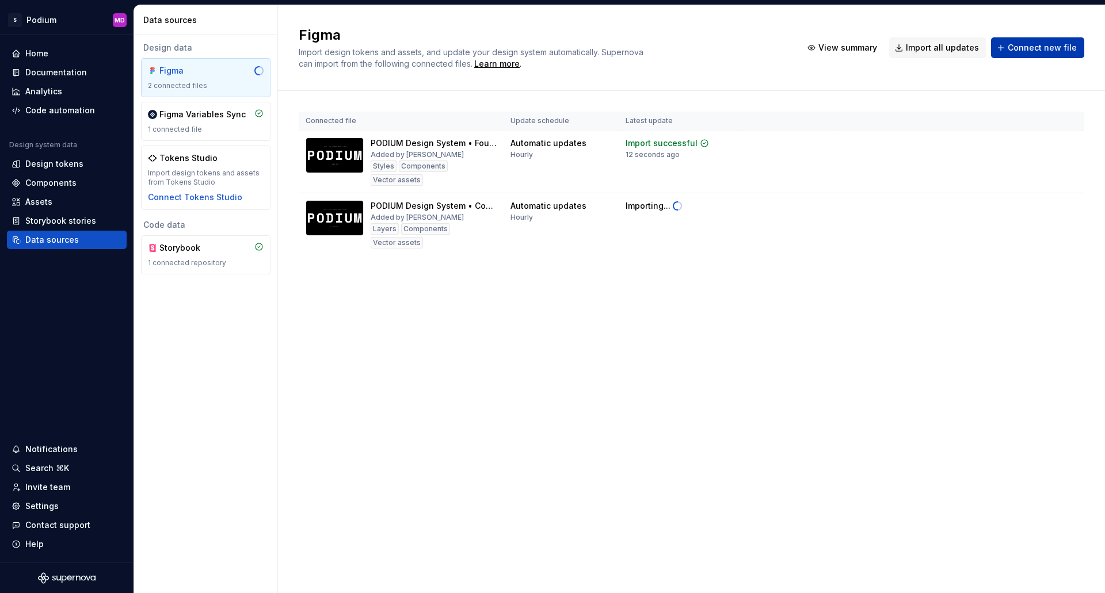
click at [1062, 44] on span "Connect new file" at bounding box center [1042, 48] width 69 height 12
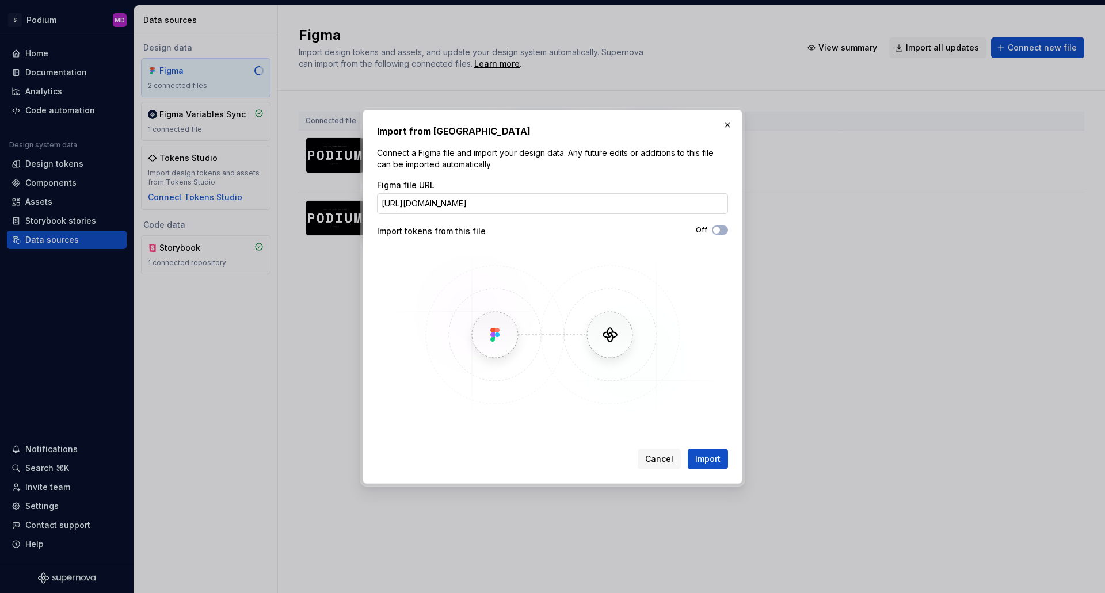
scroll to position [0, 234]
click at [573, 202] on input "[URL][DOMAIN_NAME]" at bounding box center [552, 203] width 351 height 21
type input "[URL][DOMAIN_NAME]"
click at [712, 459] on span "Import" at bounding box center [707, 459] width 25 height 12
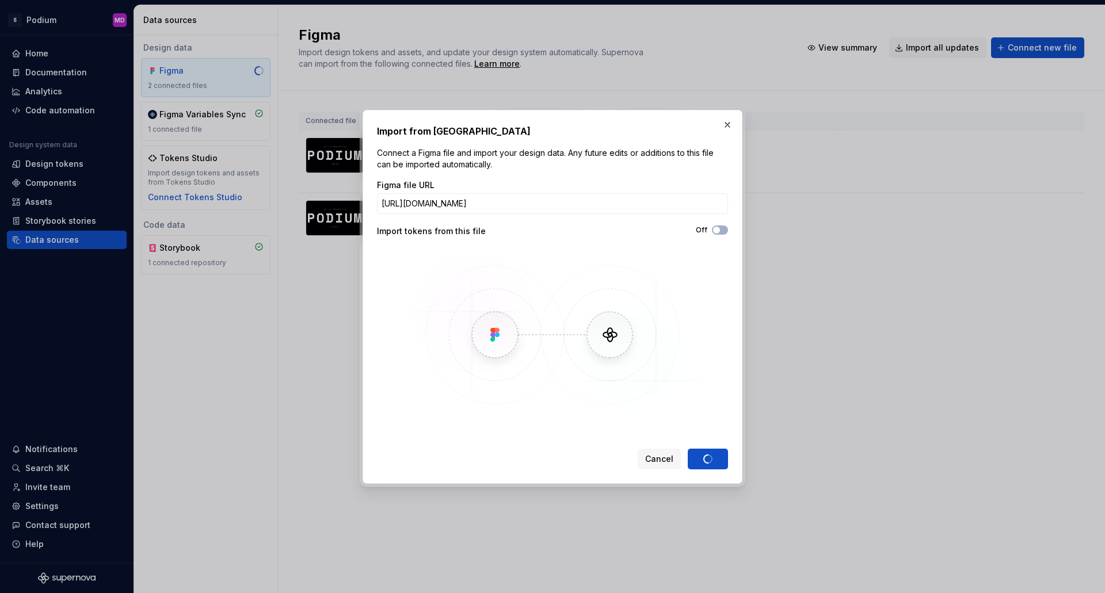
scroll to position [0, 0]
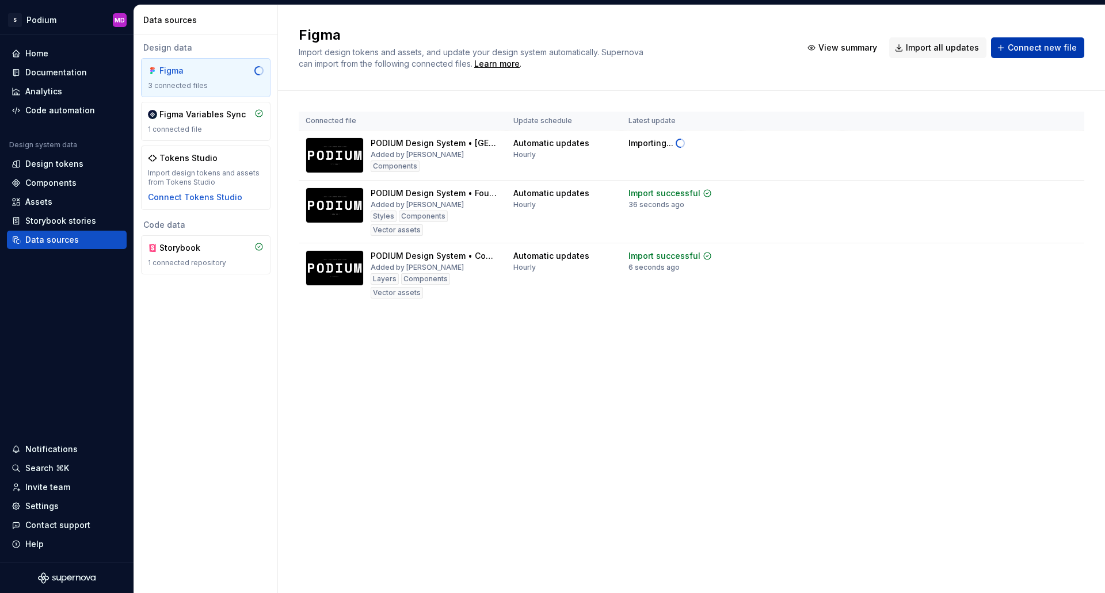
click at [1067, 51] on span "Connect new file" at bounding box center [1042, 48] width 69 height 12
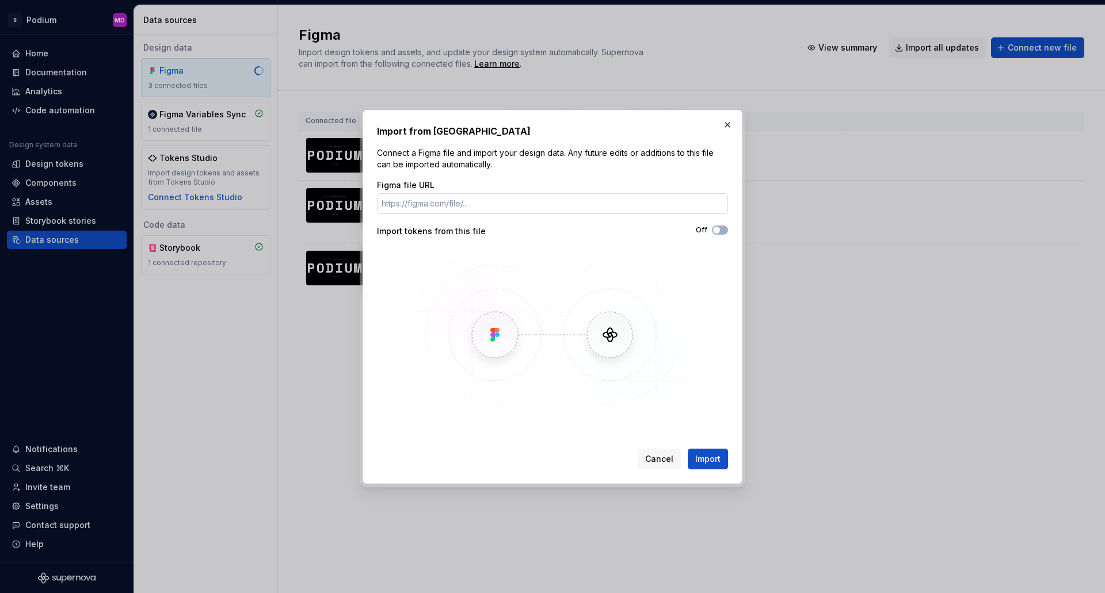
click at [543, 199] on input "Figma file URL" at bounding box center [552, 203] width 351 height 21
click at [550, 202] on input "[URL][DOMAIN_NAME]" at bounding box center [552, 203] width 351 height 21
type input "[URL][DOMAIN_NAME]"
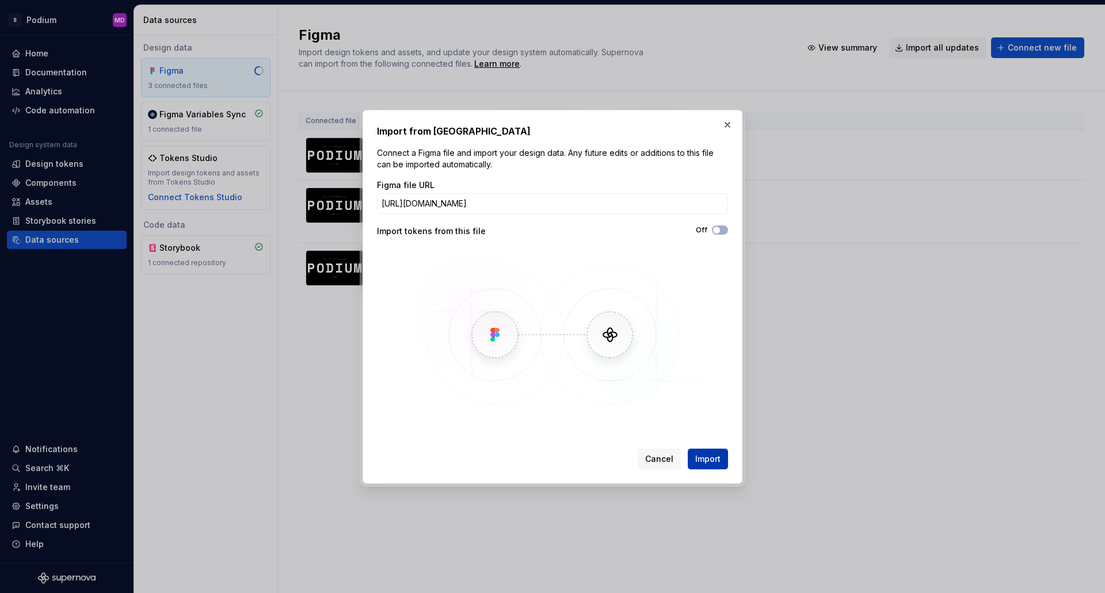
click at [700, 463] on span "Import" at bounding box center [707, 459] width 25 height 12
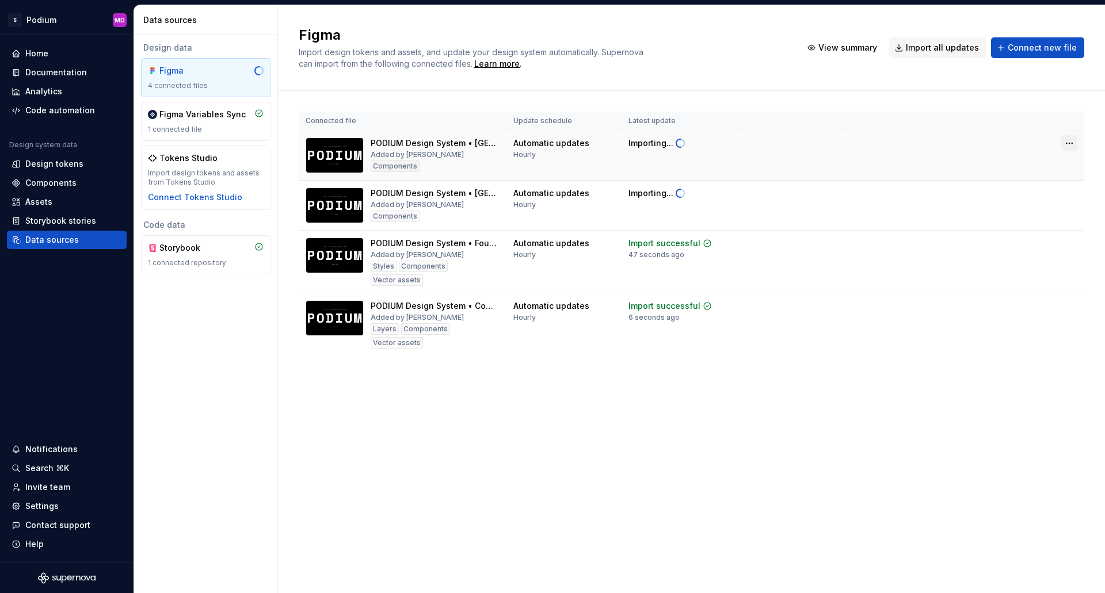
click at [1074, 145] on html "S Podium MD Home Documentation Analytics Code automation Design system data Des…" at bounding box center [552, 296] width 1105 height 593
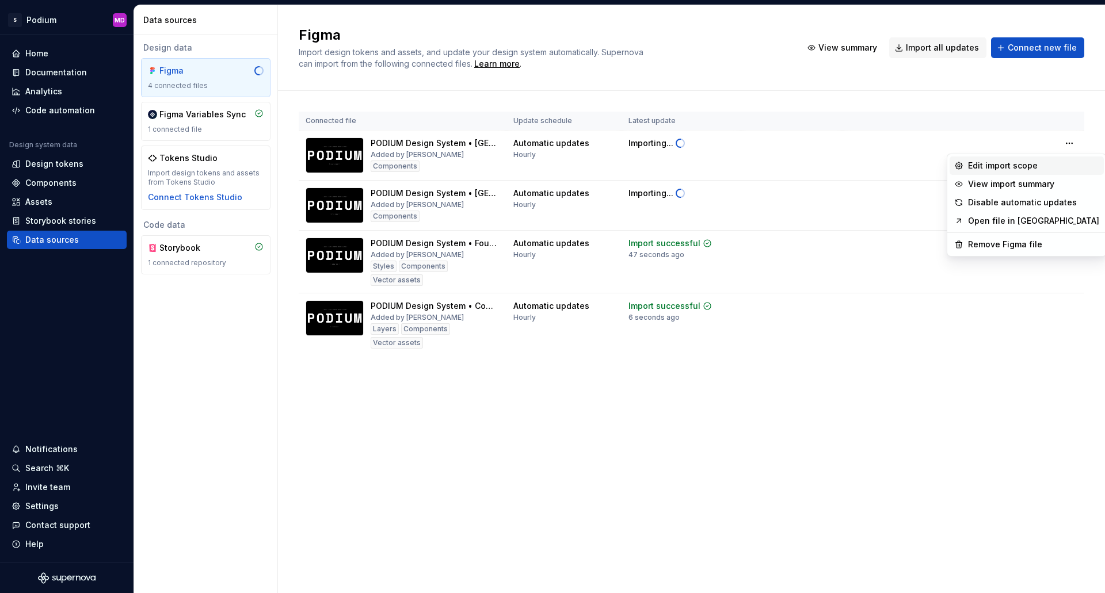
click at [1021, 163] on div "Edit import scope" at bounding box center [1033, 166] width 131 height 12
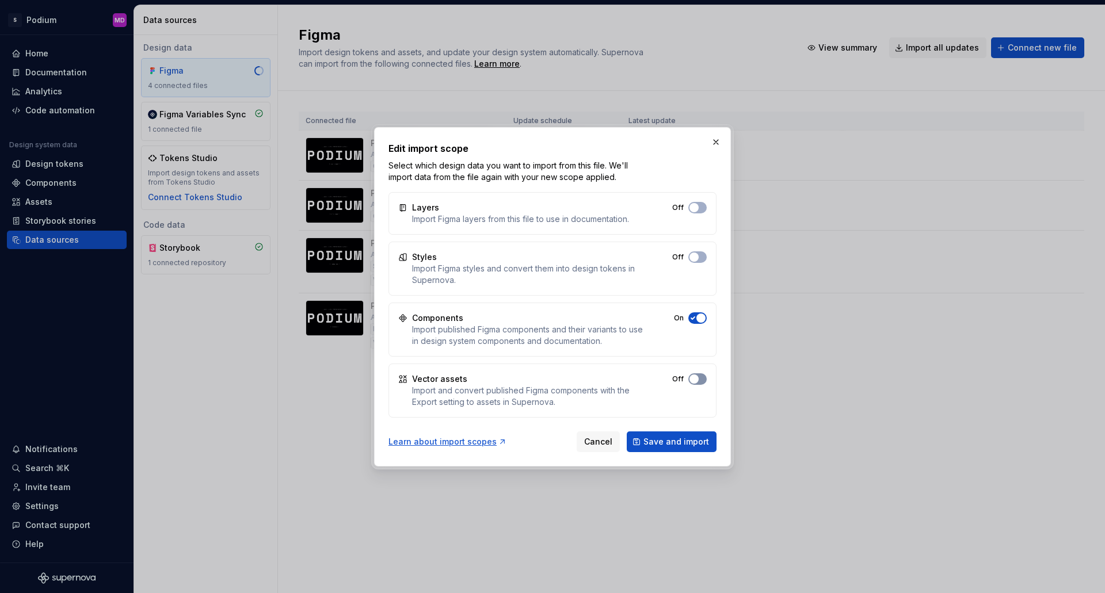
click at [699, 379] on button "Off" at bounding box center [697, 379] width 18 height 12
click at [704, 206] on button "Off" at bounding box center [697, 208] width 18 height 12
click at [672, 445] on span "Save and import" at bounding box center [676, 442] width 66 height 12
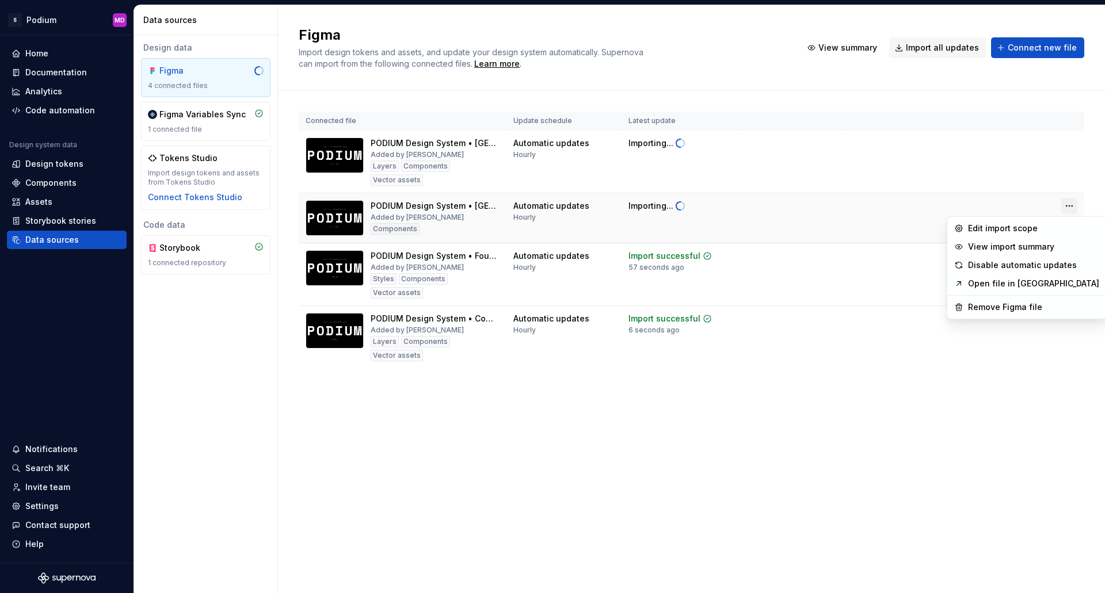
click at [1070, 205] on html "S Podium MD Home Documentation Analytics Code automation Design system data Des…" at bounding box center [552, 296] width 1105 height 593
click at [1016, 226] on div "Edit import scope" at bounding box center [1033, 229] width 131 height 12
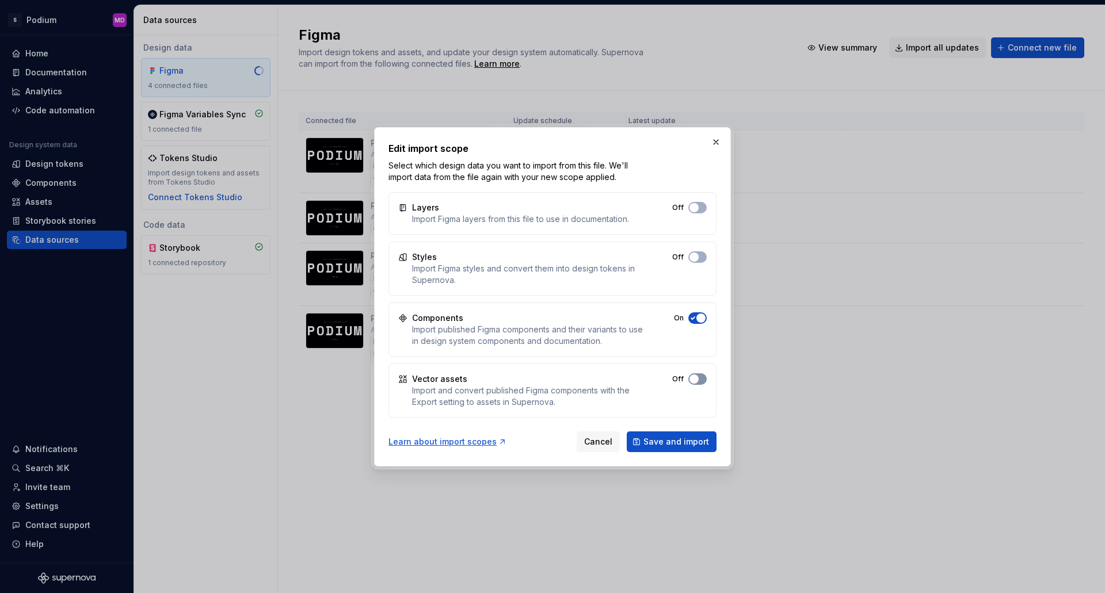
click at [703, 380] on button "Off" at bounding box center [697, 379] width 18 height 12
click at [704, 206] on button "Off" at bounding box center [697, 208] width 18 height 12
click at [687, 443] on span "Save and import" at bounding box center [676, 442] width 66 height 12
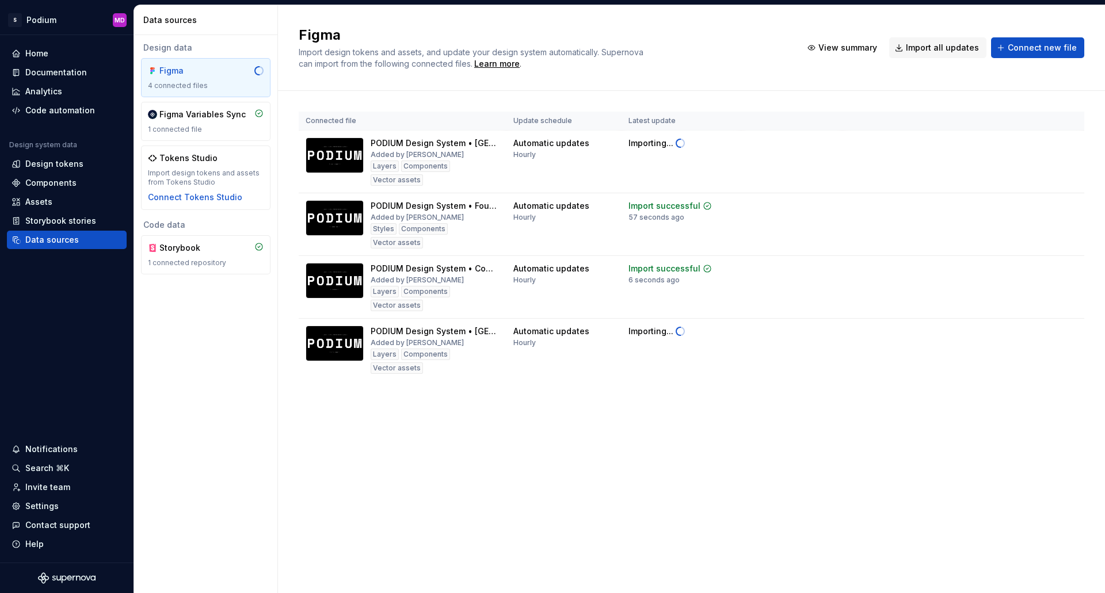
click at [902, 477] on div "Figma Import design tokens and assets, and update your design system automatica…" at bounding box center [691, 299] width 827 height 588
click at [68, 73] on div "Documentation" at bounding box center [56, 73] width 62 height 12
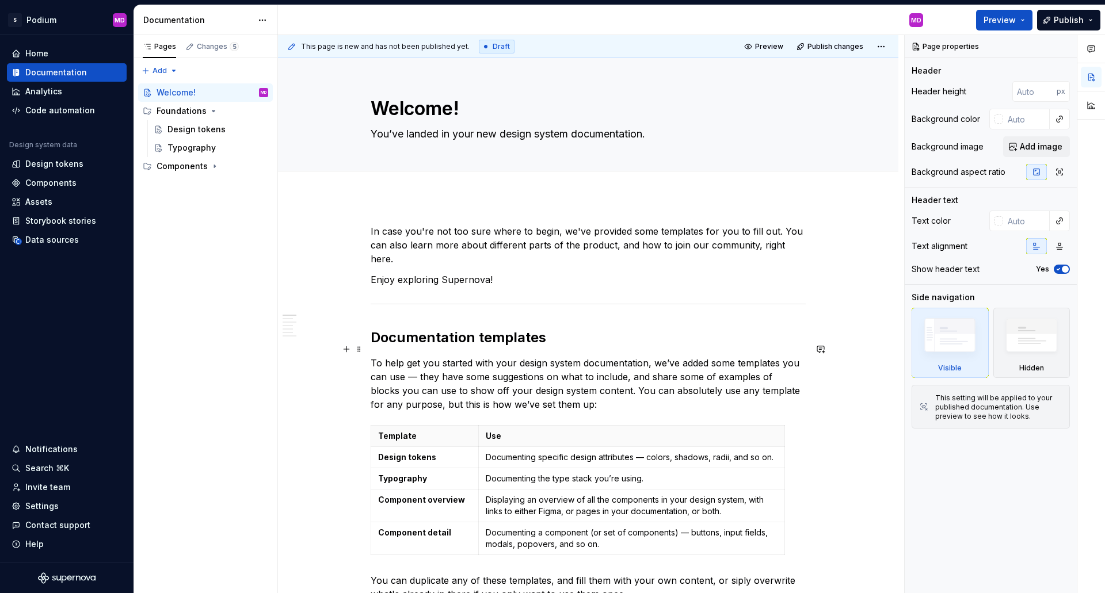
type textarea "*"
click at [33, 54] on div "Home" at bounding box center [36, 54] width 23 height 12
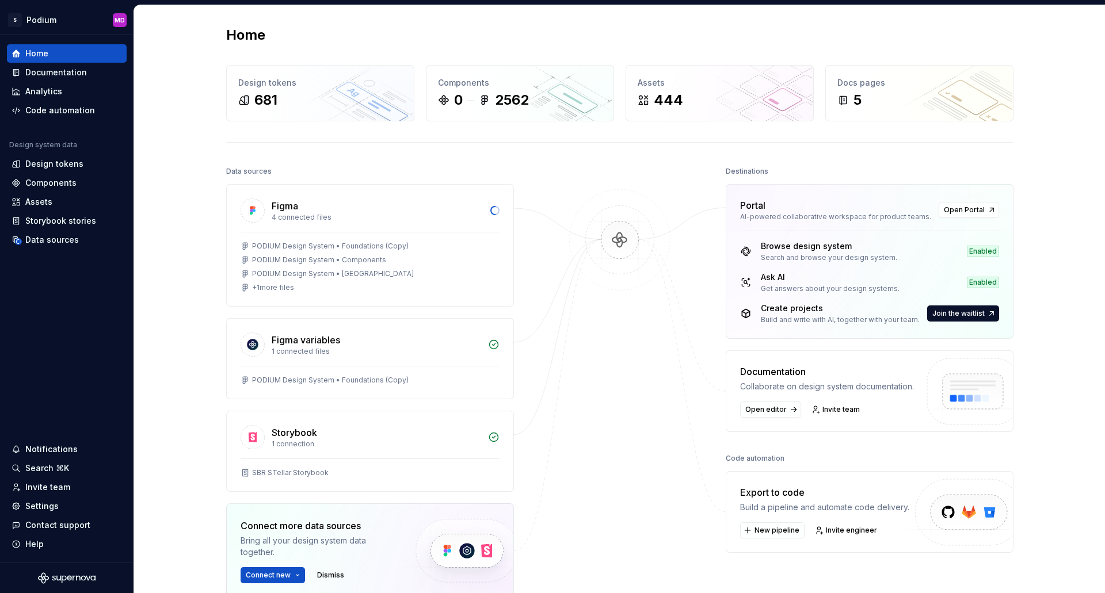
click at [1069, 320] on div "Home Design tokens 681 Components 0 2562 Assets 444 Docs pages 5 Data sources F…" at bounding box center [619, 364] width 971 height 718
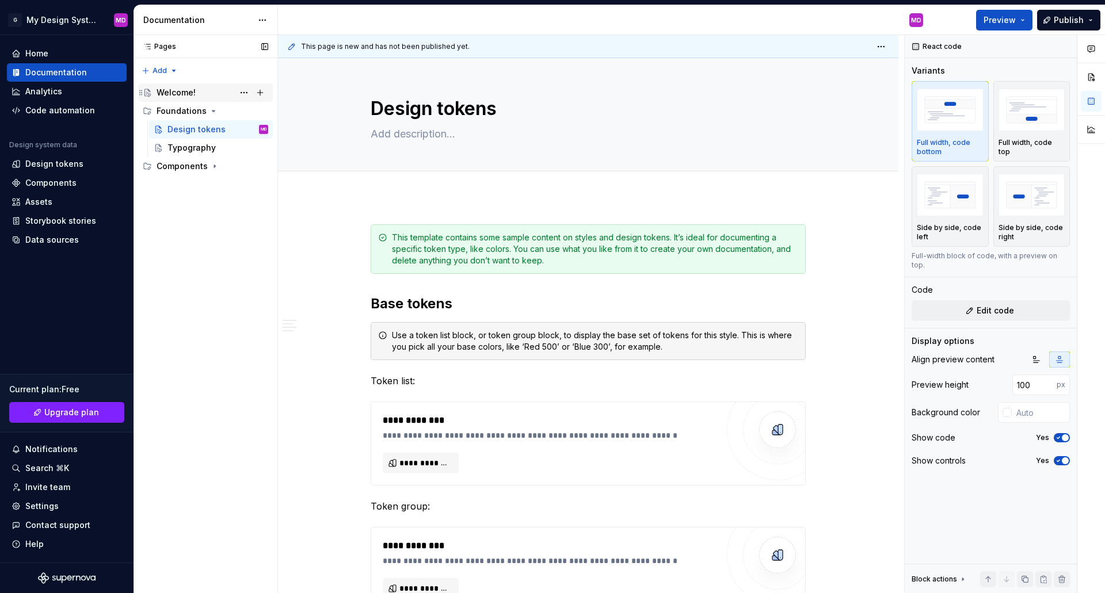
click at [190, 96] on div "Welcome!" at bounding box center [176, 93] width 39 height 12
type textarea "*"
